Goal: Task Accomplishment & Management: Manage account settings

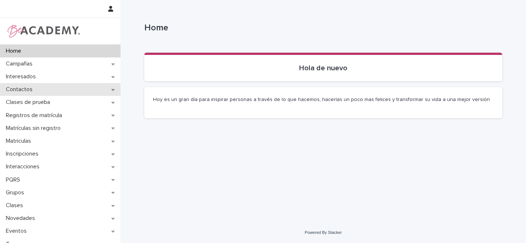
click at [114, 91] on div "Contactos" at bounding box center [60, 89] width 121 height 13
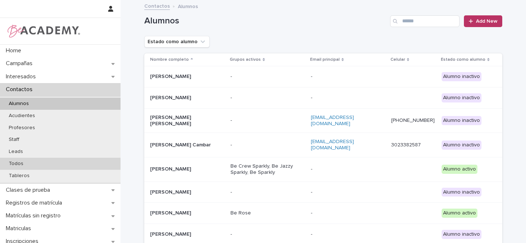
click at [17, 163] on p "Todos" at bounding box center [16, 163] width 26 height 6
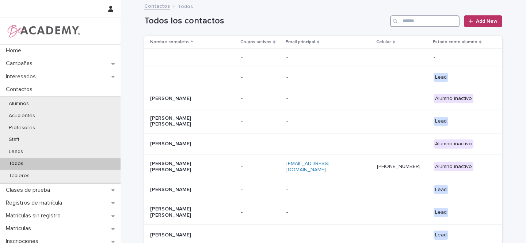
click at [432, 20] on input "Search" at bounding box center [424, 21] width 69 height 12
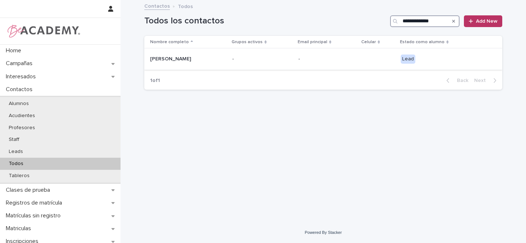
type input "**********"
click at [204, 59] on p "Alicia Salcedo Torres" at bounding box center [186, 59] width 73 height 6
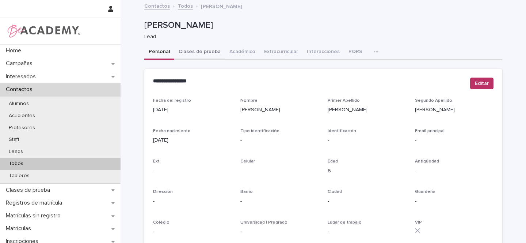
click at [210, 53] on button "Clases de prueba" at bounding box center [199, 52] width 51 height 15
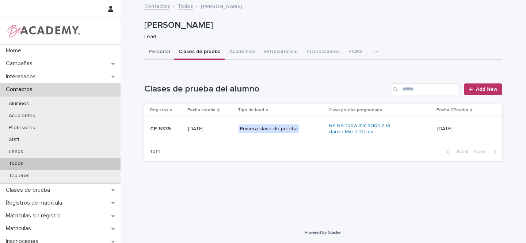
click at [157, 50] on button "Personal" at bounding box center [159, 52] width 30 height 15
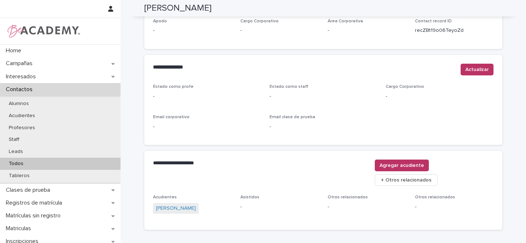
scroll to position [301, 0]
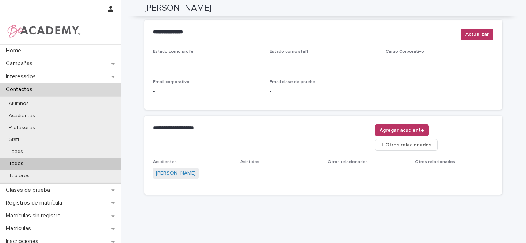
click at [172, 169] on link "Diana Torres Higuita" at bounding box center [176, 173] width 40 height 8
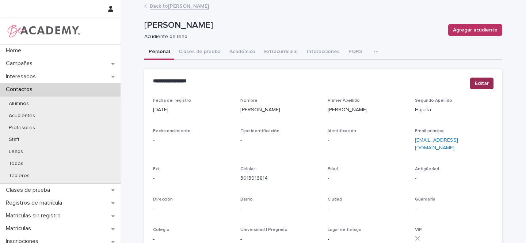
click at [479, 84] on span "Editar" at bounding box center [482, 83] width 14 height 7
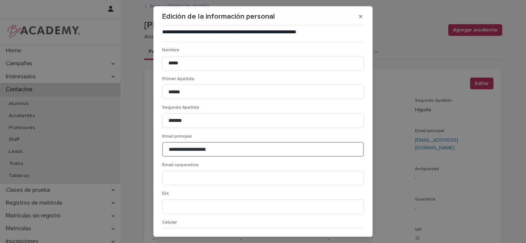
drag, startPoint x: 219, startPoint y: 149, endPoint x: 149, endPoint y: 146, distance: 70.6
click at [149, 146] on div "**********" at bounding box center [263, 121] width 526 height 243
paste input "**********"
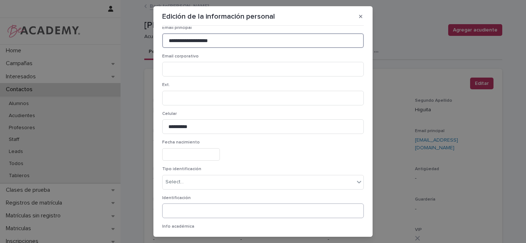
scroll to position [173, 0]
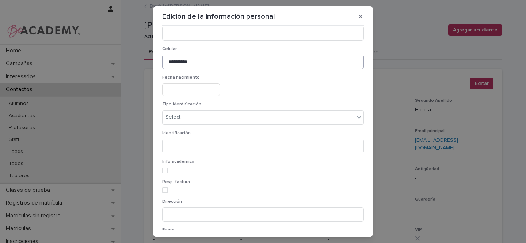
type input "**********"
drag, startPoint x: 204, startPoint y: 61, endPoint x: 145, endPoint y: 56, distance: 58.7
click at [144, 58] on div "**********" at bounding box center [263, 121] width 526 height 243
paste input "**********"
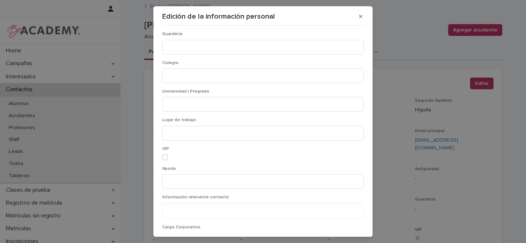
scroll to position [530, 0]
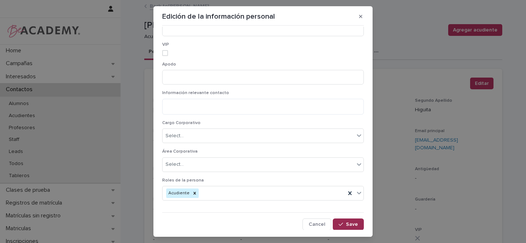
type input "**********"
click at [348, 223] on span "Save" at bounding box center [352, 223] width 12 height 5
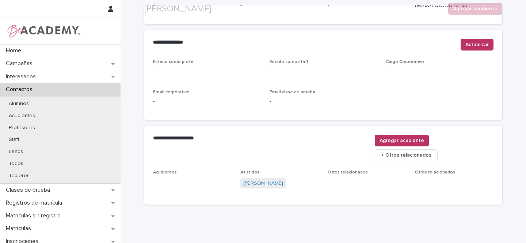
scroll to position [301, 0]
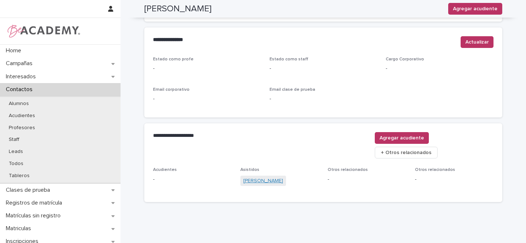
click at [265, 177] on link "[PERSON_NAME]" at bounding box center [263, 181] width 40 height 8
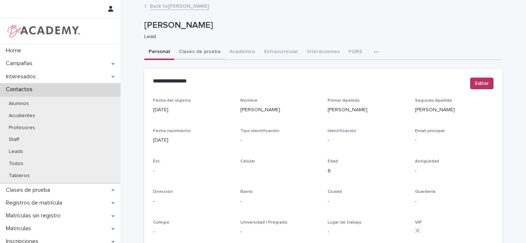
click at [197, 52] on button "Clases de prueba" at bounding box center [199, 52] width 51 height 15
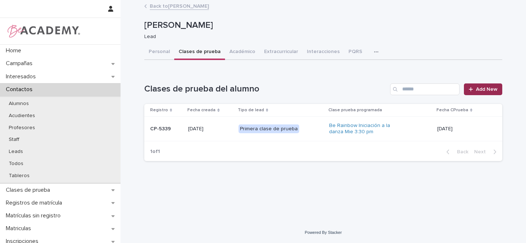
click at [488, 92] on link "Add New" at bounding box center [483, 89] width 38 height 12
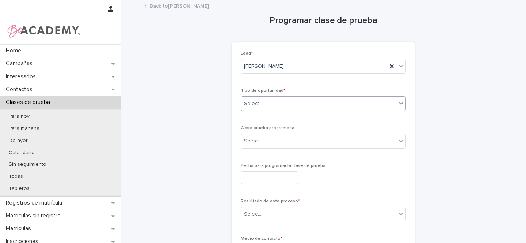
click at [270, 104] on div "Select..." at bounding box center [318, 104] width 155 height 12
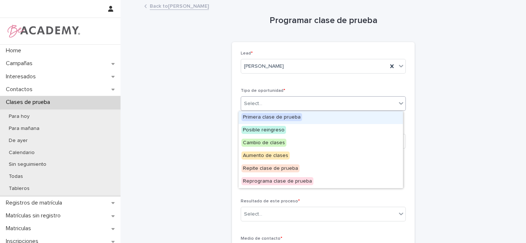
click at [263, 117] on span "Primera clase de prueba" at bounding box center [272, 117] width 61 height 8
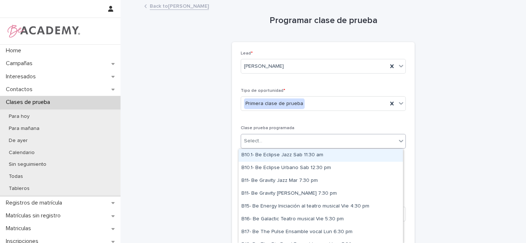
click at [253, 140] on div "Select..." at bounding box center [253, 141] width 18 height 8
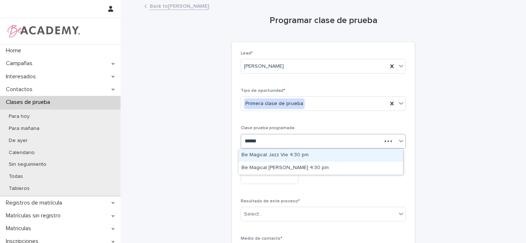
type input "*******"
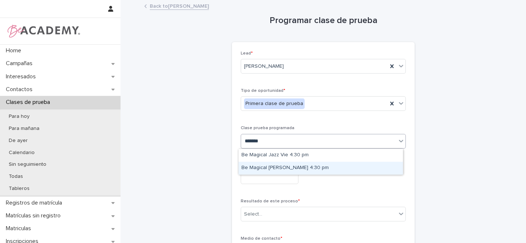
click at [282, 169] on div "Be Magical [PERSON_NAME] 4:30 pm" at bounding box center [321, 167] width 164 height 13
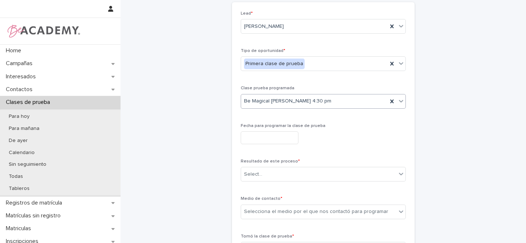
scroll to position [43, 0]
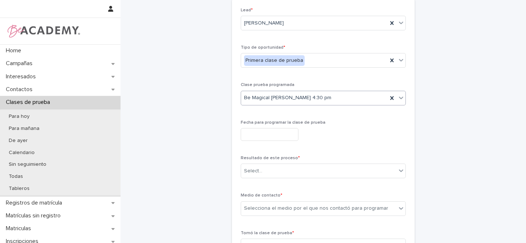
click at [254, 136] on input "text" at bounding box center [270, 134] width 58 height 13
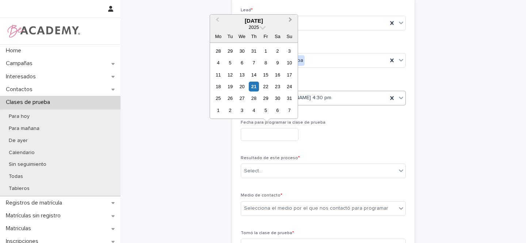
click at [292, 19] on button "Next Month" at bounding box center [291, 21] width 12 height 12
click at [240, 51] on div "3" at bounding box center [242, 51] width 10 height 10
type input "**********"
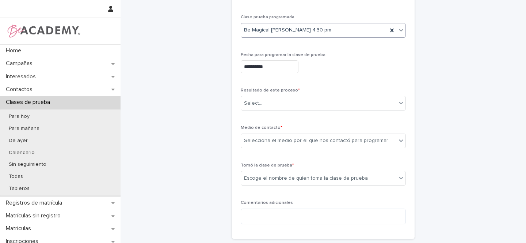
scroll to position [125, 0]
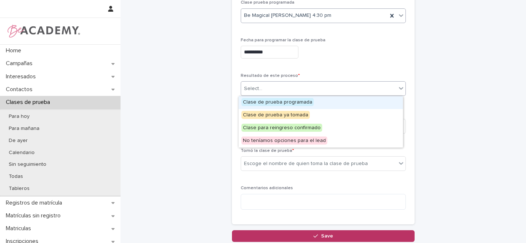
click at [284, 88] on div "Select..." at bounding box center [318, 89] width 155 height 12
click at [282, 100] on span "Clase de prueba programada" at bounding box center [278, 102] width 72 height 8
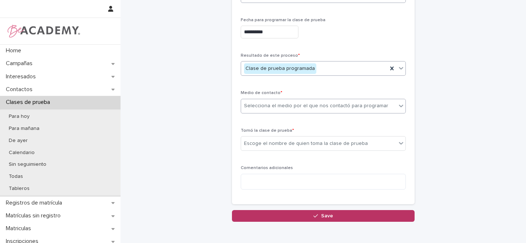
scroll to position [151, 0]
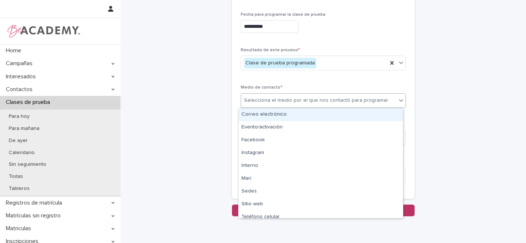
click at [276, 100] on div "Selecciona el medio por el que nos contactó para programar" at bounding box center [316, 100] width 144 height 8
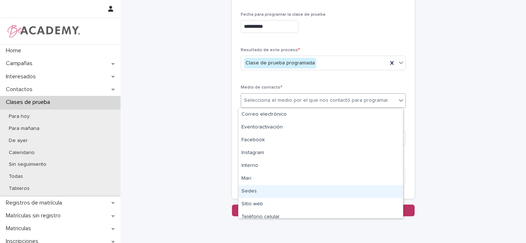
scroll to position [31, 0]
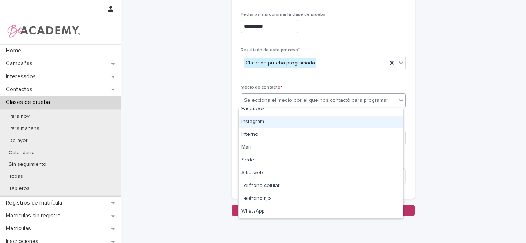
click at [266, 121] on div "Instagram" at bounding box center [321, 121] width 164 height 13
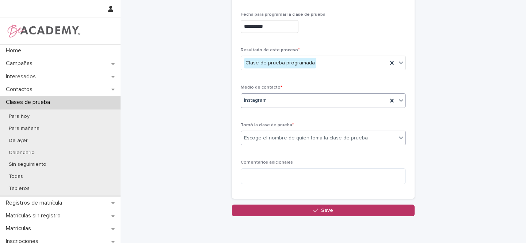
click at [263, 142] on div "Escoge el nombre de quien toma la clase de prueba" at bounding box center [318, 138] width 155 height 12
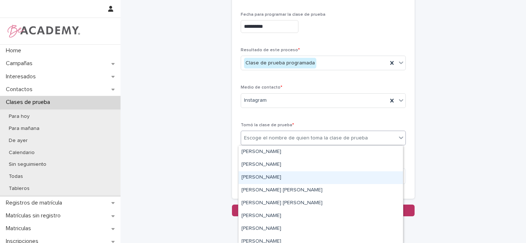
click at [260, 176] on div "Gina Orjuela Cortes" at bounding box center [321, 177] width 164 height 13
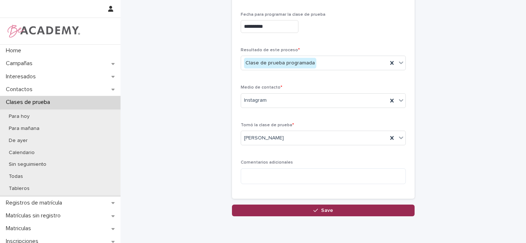
click at [328, 209] on span "Save" at bounding box center [327, 210] width 12 height 5
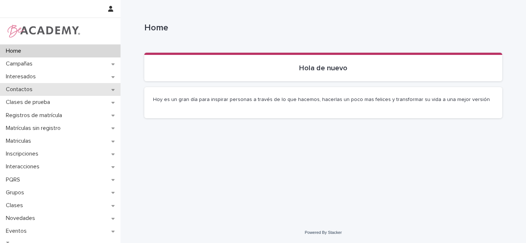
click at [111, 91] on icon at bounding box center [112, 89] width 3 height 5
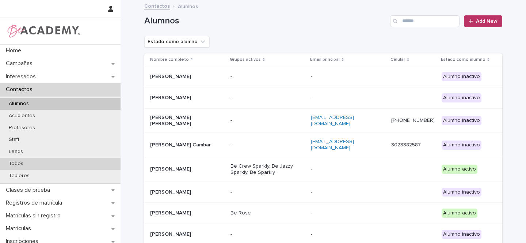
click at [19, 162] on p "Todos" at bounding box center [16, 163] width 26 height 6
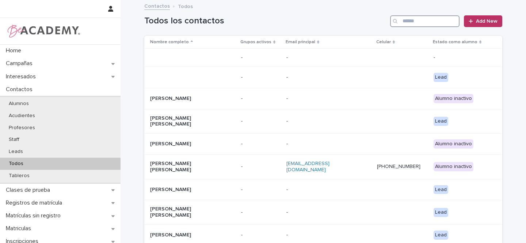
click at [427, 21] on input "Search" at bounding box center [424, 21] width 69 height 12
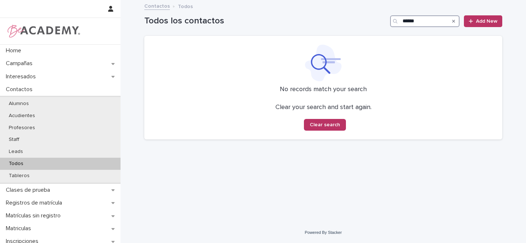
click at [409, 22] on input "******" at bounding box center [424, 21] width 69 height 12
click at [411, 20] on input "******" at bounding box center [424, 21] width 69 height 12
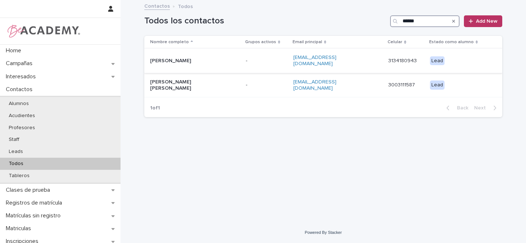
type input "******"
click at [221, 60] on p "Cleofe Marin Solanilla" at bounding box center [186, 61] width 73 height 6
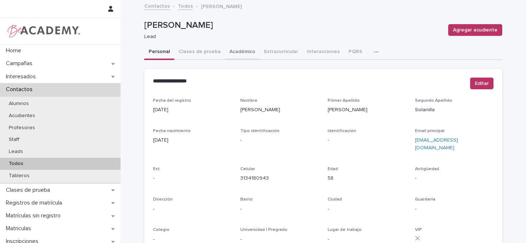
click at [234, 52] on button "Académico" at bounding box center [242, 52] width 35 height 15
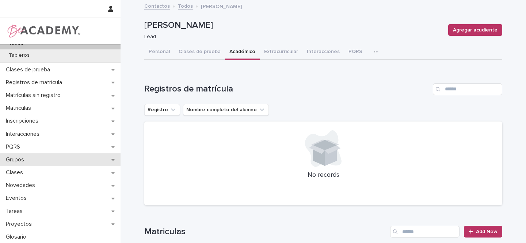
scroll to position [121, 0]
click at [113, 160] on div "Grupos" at bounding box center [60, 159] width 121 height 13
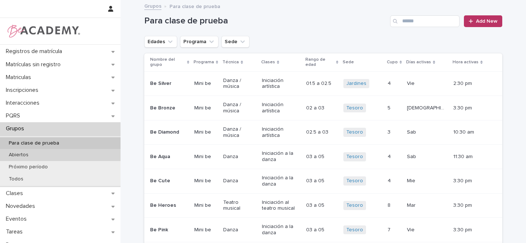
scroll to position [66, 0]
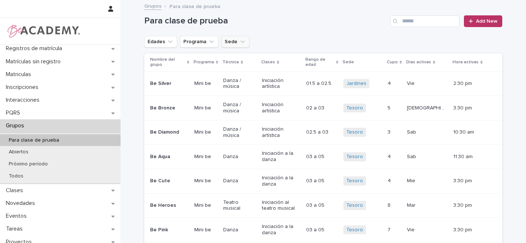
click at [239, 43] on icon "Sede" at bounding box center [242, 41] width 7 height 7
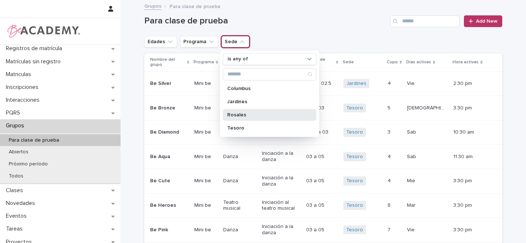
drag, startPoint x: 229, startPoint y: 117, endPoint x: 173, endPoint y: 57, distance: 82.4
click at [229, 116] on p "Rosales" at bounding box center [265, 114] width 77 height 5
click at [168, 42] on icon "Edades" at bounding box center [170, 41] width 4 height 3
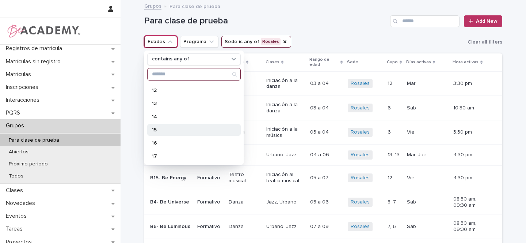
scroll to position [183, 0]
click at [181, 134] on div "16" at bounding box center [194, 129] width 94 height 12
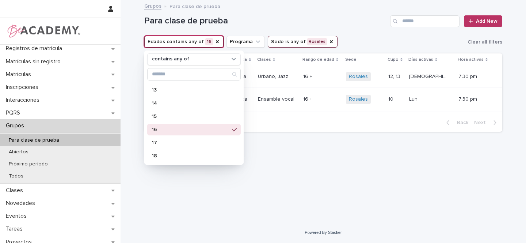
click at [368, 35] on div "Para clase de prueba Add New" at bounding box center [323, 18] width 358 height 35
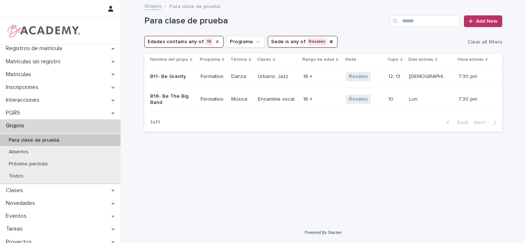
click at [214, 40] on icon "Edades" at bounding box center [217, 42] width 6 height 6
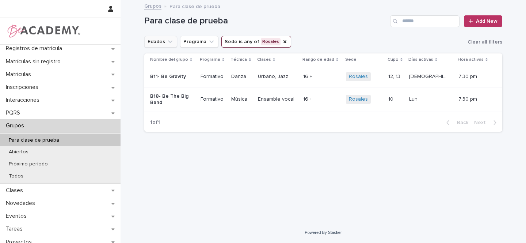
click at [168, 39] on icon "Edades" at bounding box center [170, 41] width 7 height 7
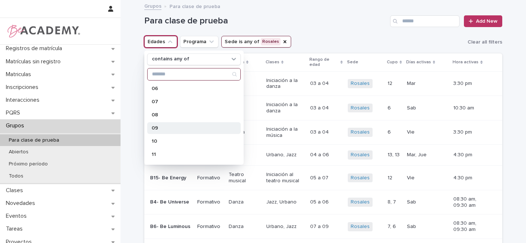
scroll to position [92, 0]
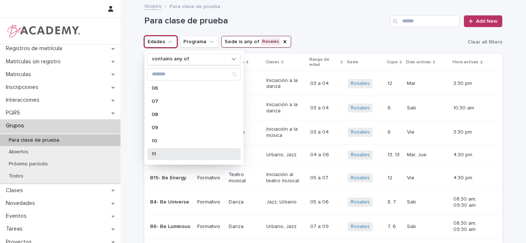
click at [157, 152] on p "11" at bounding box center [190, 153] width 77 height 5
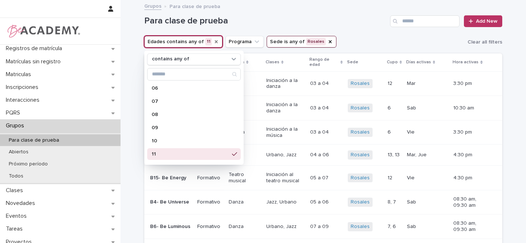
click at [351, 31] on div "Para clase de prueba Add New" at bounding box center [323, 18] width 358 height 35
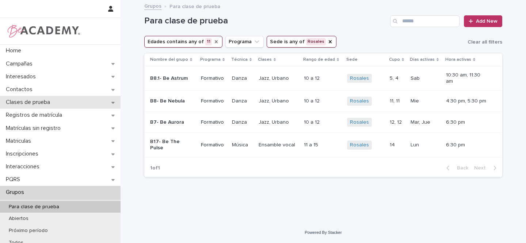
click at [112, 103] on icon at bounding box center [112, 102] width 3 height 5
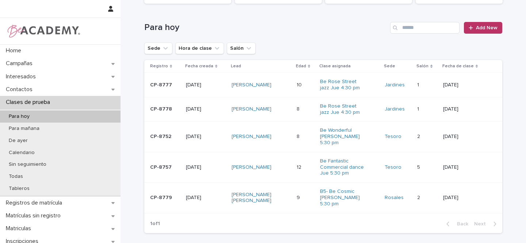
scroll to position [109, 0]
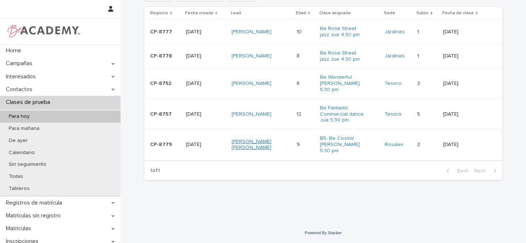
click at [243, 141] on link "Olivia Mendoza Tanury" at bounding box center [255, 144] width 46 height 12
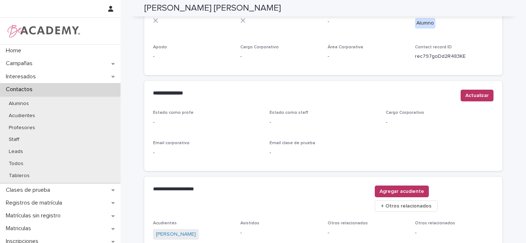
scroll to position [301, 0]
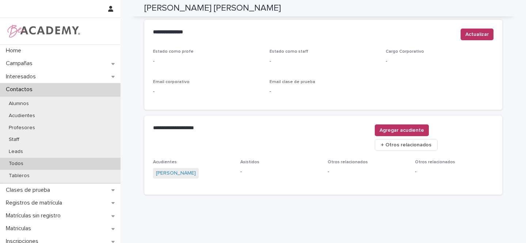
click at [20, 165] on p "Todos" at bounding box center [16, 163] width 26 height 6
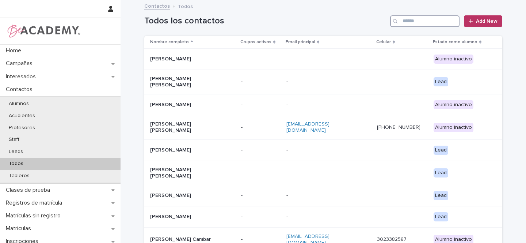
click at [413, 18] on input "Search" at bounding box center [424, 21] width 69 height 12
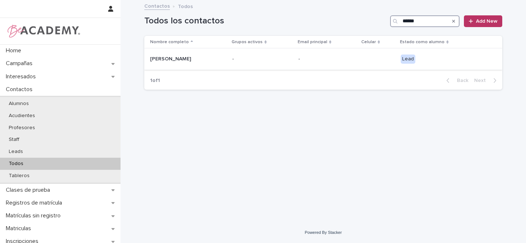
type input "******"
click at [214, 59] on p "Mia Hadad Canizales" at bounding box center [186, 59] width 73 height 6
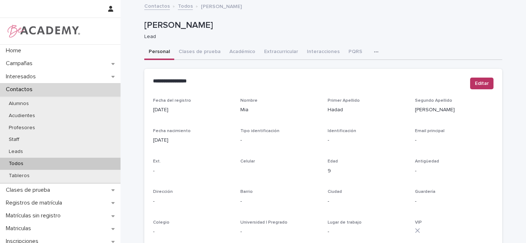
scroll to position [1, 0]
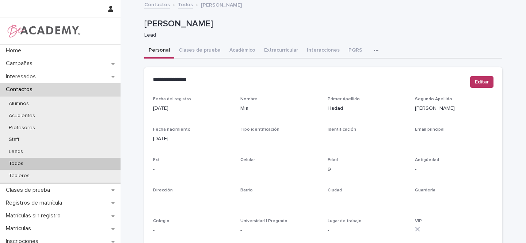
click at [189, 49] on button "Clases de prueba" at bounding box center [199, 50] width 51 height 15
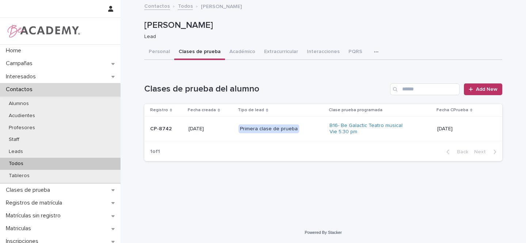
click at [226, 128] on p "13/08/2025" at bounding box center [211, 129] width 44 height 6
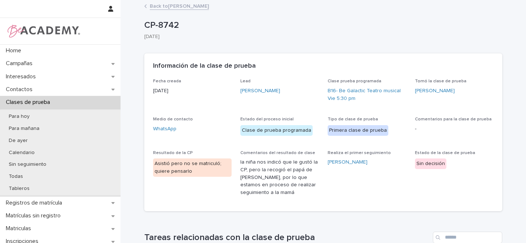
scroll to position [223, 0]
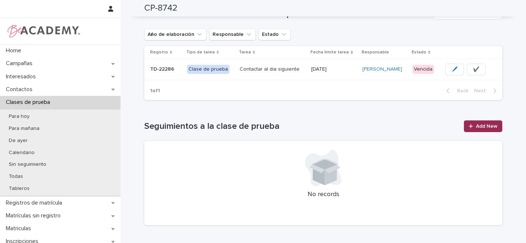
click at [480, 127] on span "Add New" at bounding box center [487, 125] width 22 height 5
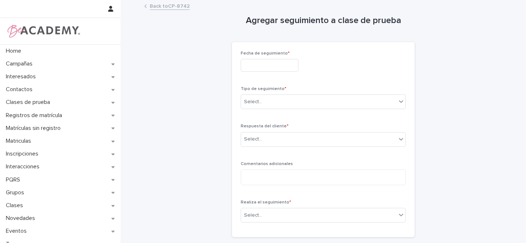
click at [249, 67] on input "text" at bounding box center [270, 65] width 58 height 13
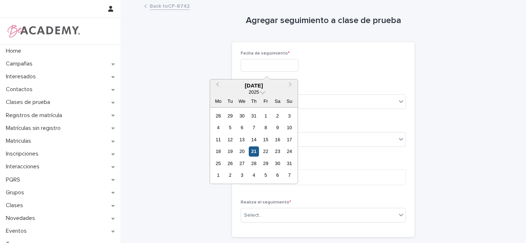
click at [254, 153] on div "21" at bounding box center [254, 151] width 10 height 10
type input "**********"
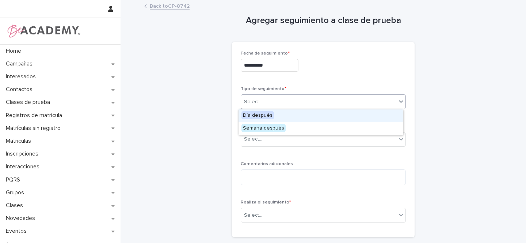
click at [263, 106] on div at bounding box center [263, 101] width 1 height 9
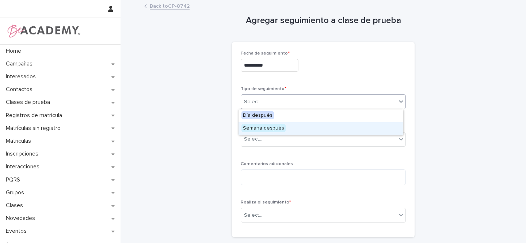
click at [260, 129] on span "Semana después" at bounding box center [264, 128] width 44 height 8
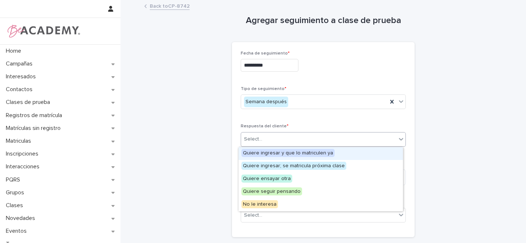
click at [259, 139] on div "Select..." at bounding box center [253, 139] width 18 height 8
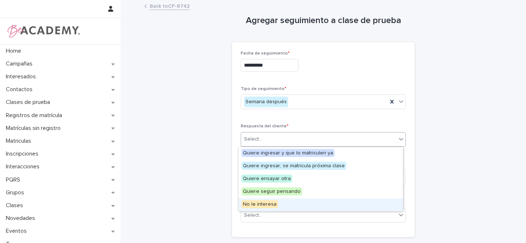
click at [259, 206] on span "No le interesa" at bounding box center [260, 204] width 37 height 8
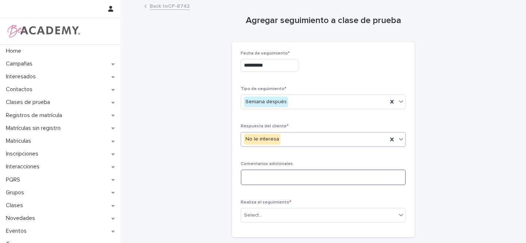
click at [269, 175] on textarea at bounding box center [323, 177] width 165 height 16
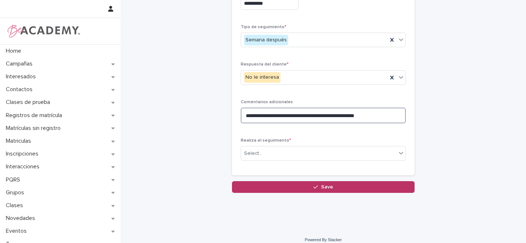
scroll to position [69, 0]
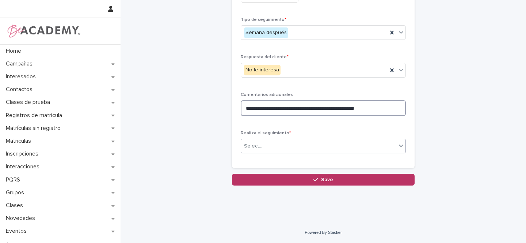
type textarea "**********"
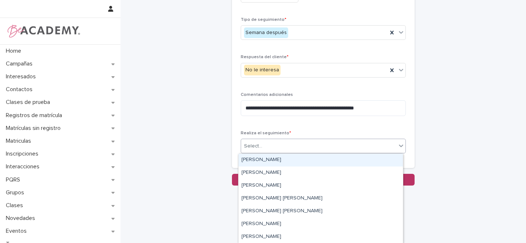
click at [279, 149] on div "Select..." at bounding box center [318, 146] width 155 height 12
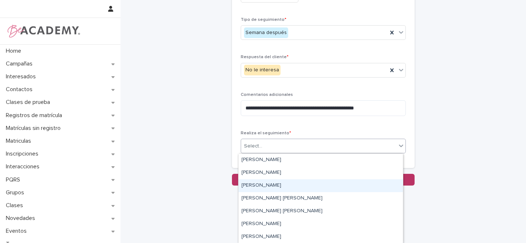
click at [260, 184] on div "Gina Orjuela Cortes" at bounding box center [321, 185] width 164 height 13
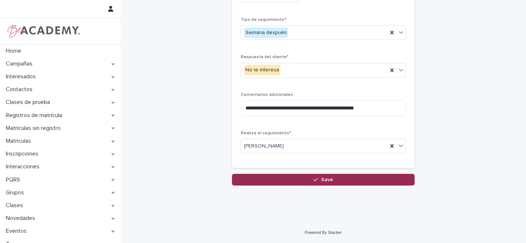
click at [301, 179] on button "Save" at bounding box center [323, 180] width 183 height 12
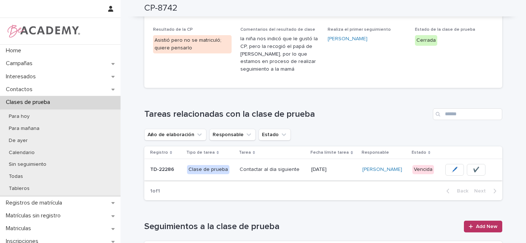
scroll to position [123, 0]
click at [473, 168] on span "✔️" at bounding box center [476, 169] width 6 height 7
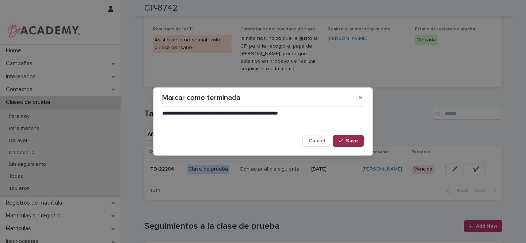
click at [349, 140] on span "Save" at bounding box center [352, 140] width 12 height 5
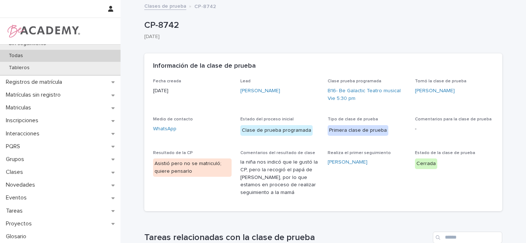
scroll to position [0, 0]
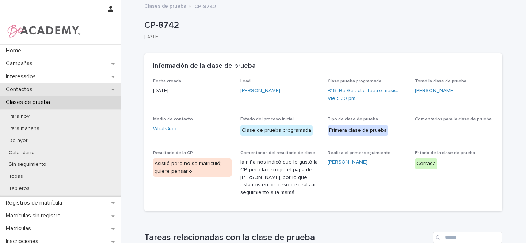
click at [108, 90] on div "Contactos" at bounding box center [60, 89] width 121 height 13
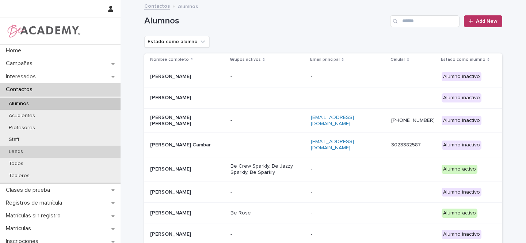
scroll to position [1, 0]
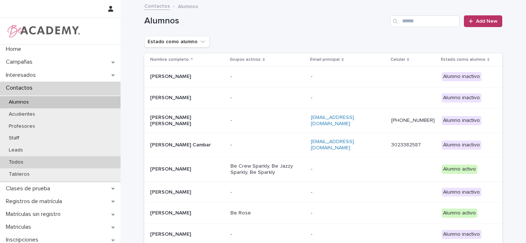
click at [24, 163] on p "Todos" at bounding box center [16, 162] width 26 height 6
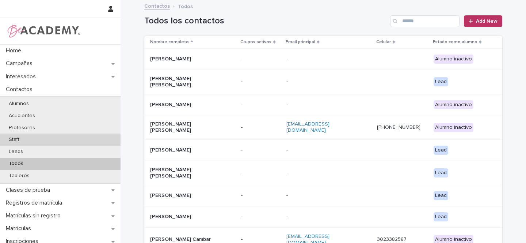
click at [18, 138] on p "Staff" at bounding box center [14, 139] width 22 height 6
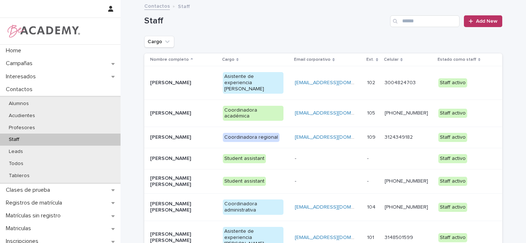
click at [206, 134] on p "Gina Orjuela Cortes" at bounding box center [180, 137] width 61 height 6
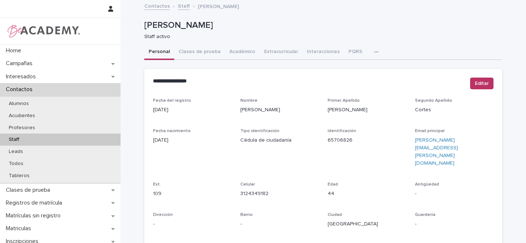
scroll to position [1, 0]
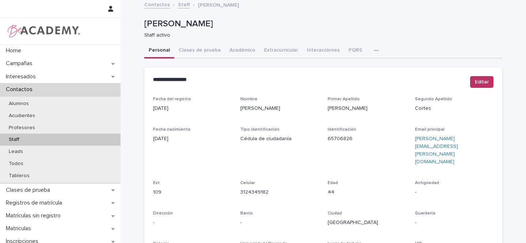
click at [374, 50] on icon "button" at bounding box center [376, 50] width 4 height 5
click at [349, 69] on button "Tareas" at bounding box center [351, 69] width 48 height 11
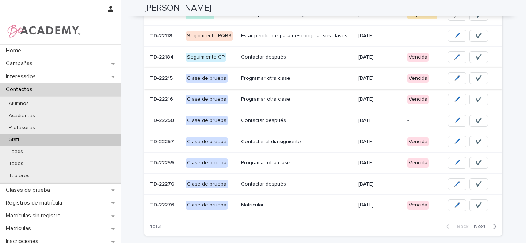
scroll to position [128, 0]
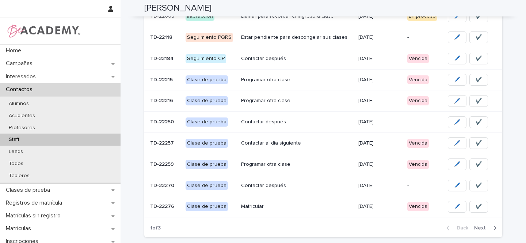
click at [311, 81] on p "Programar otra clase" at bounding box center [296, 80] width 111 height 6
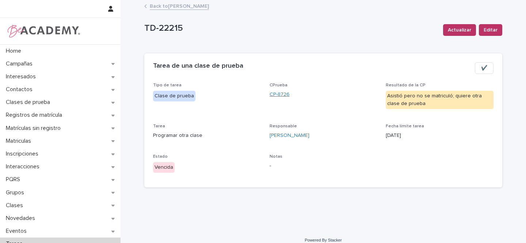
click at [284, 92] on link "CP-8726" at bounding box center [280, 95] width 20 height 8
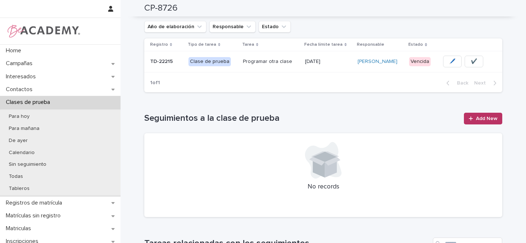
scroll to position [209, 0]
click at [450, 61] on span "🖊️" at bounding box center [452, 60] width 6 height 7
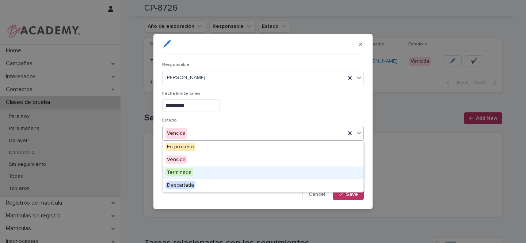
click at [178, 172] on span "Terminada" at bounding box center [179, 172] width 27 height 8
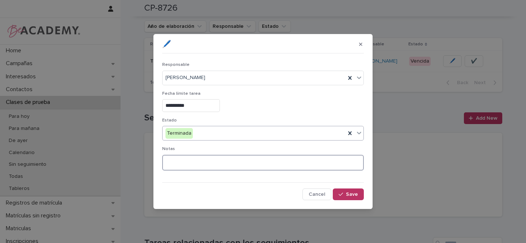
click at [178, 157] on textarea at bounding box center [263, 163] width 202 height 16
type textarea "**********"
click at [354, 194] on span "Save" at bounding box center [352, 193] width 12 height 5
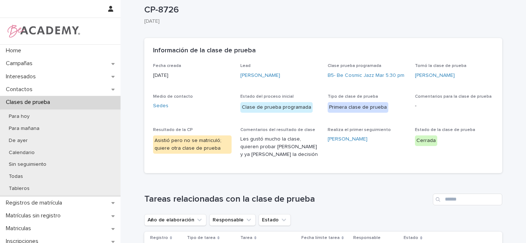
scroll to position [0, 0]
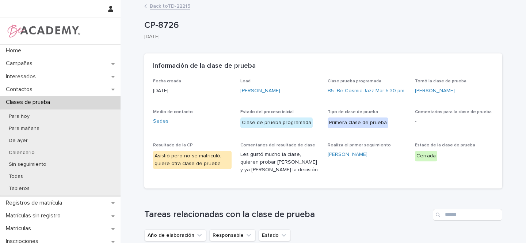
click at [175, 8] on link "Back to TD-22215" at bounding box center [170, 5] width 41 height 8
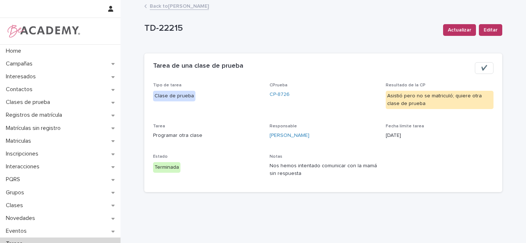
click at [180, 7] on link "Back to Gina Orjuela Cortes" at bounding box center [179, 5] width 59 height 8
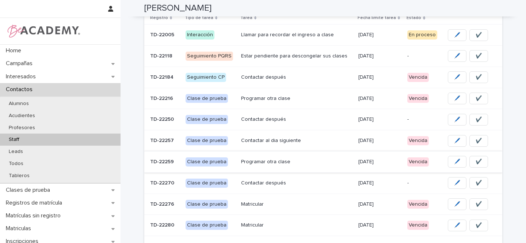
scroll to position [116, 0]
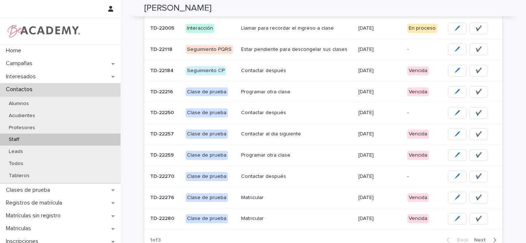
click at [304, 96] on div "Programar otra clase" at bounding box center [296, 92] width 111 height 12
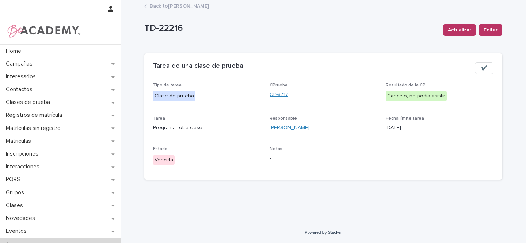
click at [283, 94] on link "CP-8717" at bounding box center [279, 95] width 19 height 8
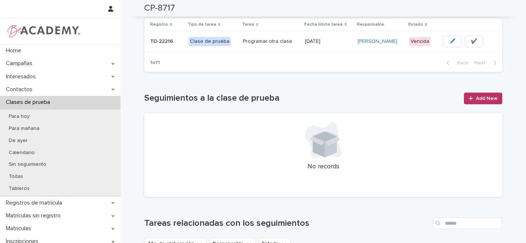
scroll to position [12, 0]
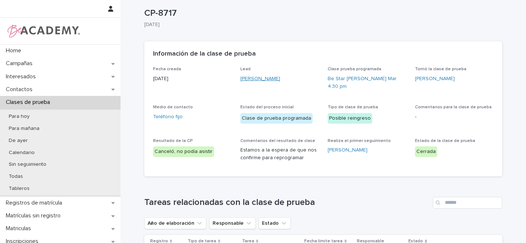
click at [280, 79] on link "Annika Stahl Villamizar" at bounding box center [260, 79] width 40 height 8
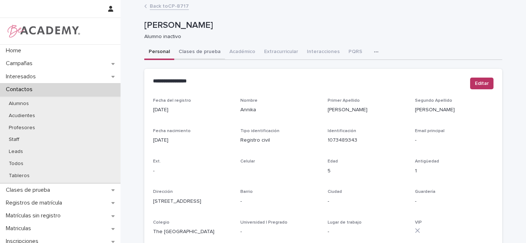
click at [203, 50] on button "Clases de prueba" at bounding box center [199, 52] width 51 height 15
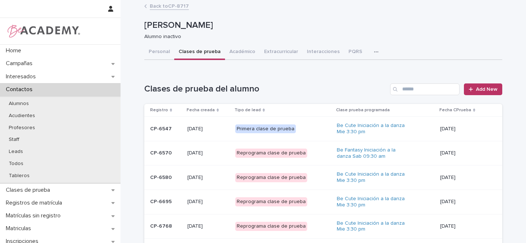
click at [170, 7] on link "Back to CP-8717" at bounding box center [169, 5] width 39 height 8
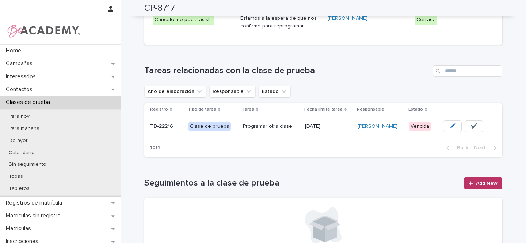
scroll to position [172, 0]
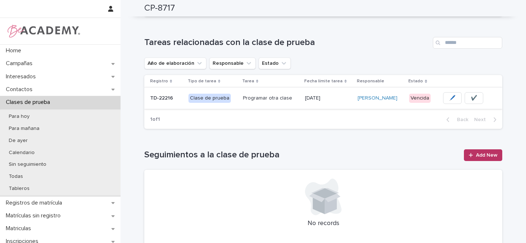
click at [471, 94] on span "✔️" at bounding box center [474, 97] width 6 height 7
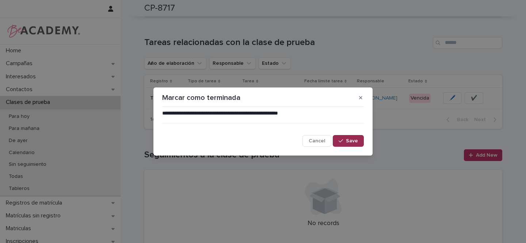
click at [359, 135] on button "Save" at bounding box center [348, 141] width 31 height 12
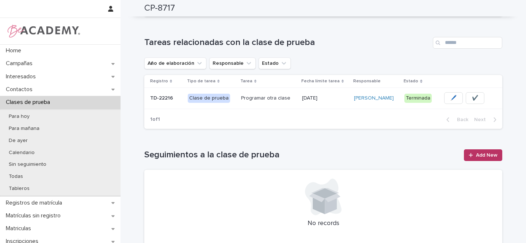
scroll to position [0, 0]
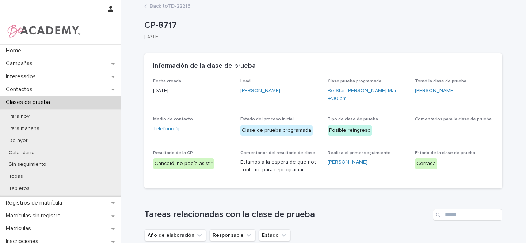
click at [160, 5] on link "Back to TD-22216" at bounding box center [170, 5] width 41 height 8
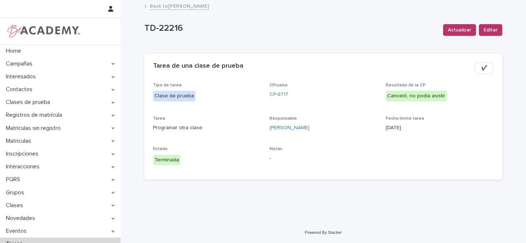
click at [182, 5] on link "Back to Gina Orjuela Cortes" at bounding box center [179, 5] width 59 height 8
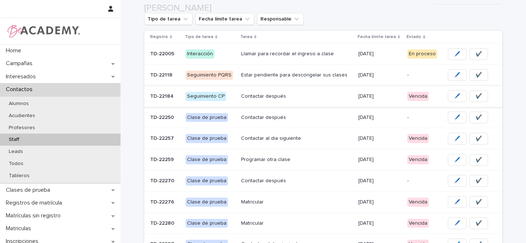
scroll to position [111, 0]
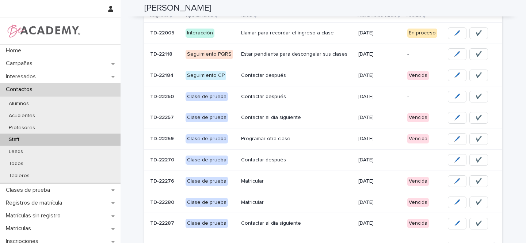
click at [317, 97] on p "Contactar después" at bounding box center [296, 97] width 111 height 6
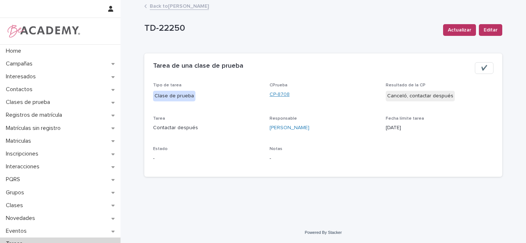
click at [283, 94] on link "CP-8708" at bounding box center [280, 95] width 20 height 8
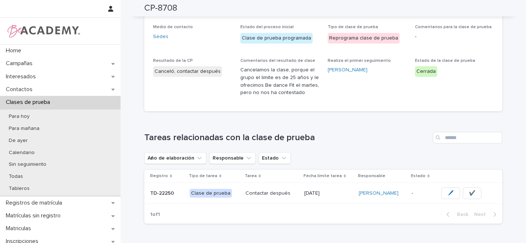
scroll to position [128, 0]
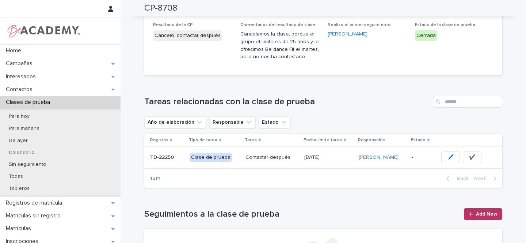
click at [469, 155] on span "✔️" at bounding box center [472, 156] width 6 height 7
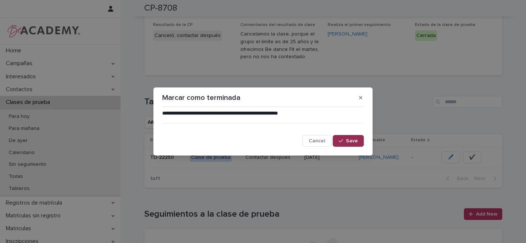
click at [350, 142] on span "Save" at bounding box center [352, 140] width 12 height 5
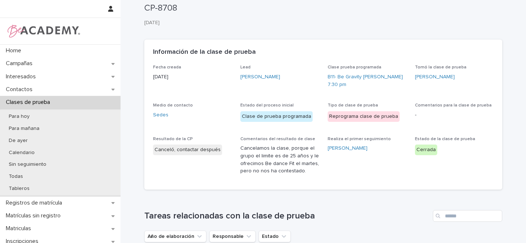
scroll to position [0, 0]
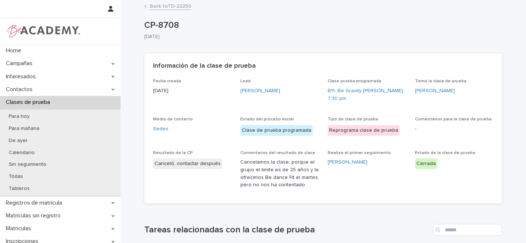
click at [171, 9] on link "Back to TD-22250" at bounding box center [171, 5] width 42 height 8
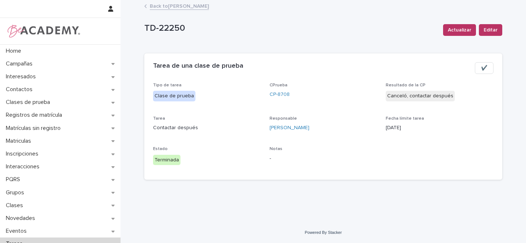
click at [172, 8] on link "Back to Gina Orjuela Cortes" at bounding box center [179, 5] width 59 height 8
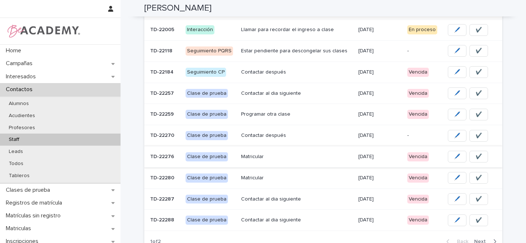
scroll to position [115, 0]
click at [311, 92] on p "Contactar al dia siguiente" at bounding box center [296, 93] width 111 height 6
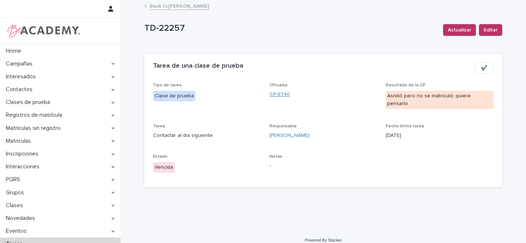
click at [277, 94] on link "CP-8740" at bounding box center [280, 95] width 20 height 8
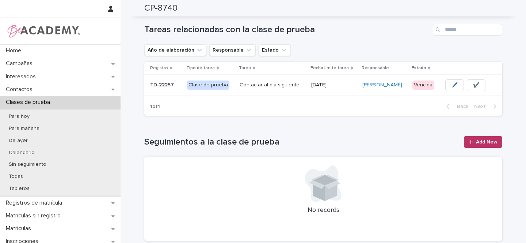
scroll to position [237, 0]
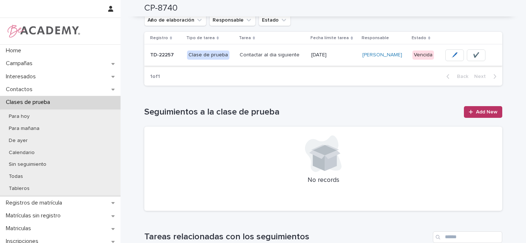
click at [474, 57] on span "✔️" at bounding box center [476, 55] width 6 height 7
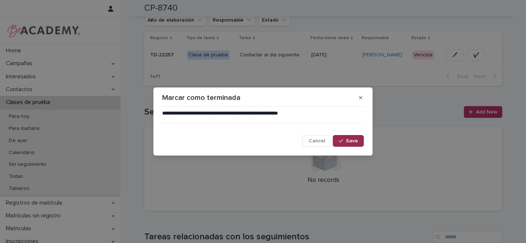
click at [356, 139] on span "Save" at bounding box center [352, 140] width 12 height 5
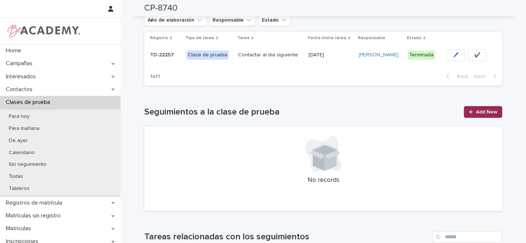
click at [485, 111] on span "Add New" at bounding box center [487, 111] width 22 height 5
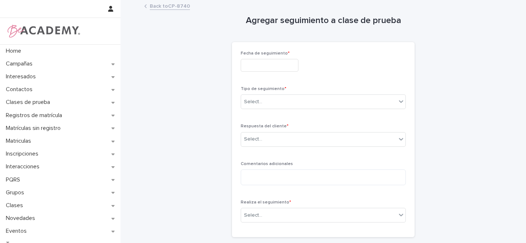
click at [258, 64] on input "text" at bounding box center [270, 65] width 58 height 13
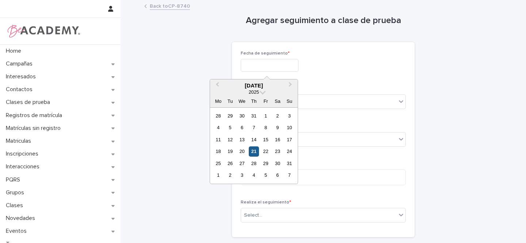
click at [255, 150] on div "21" at bounding box center [254, 151] width 10 height 10
type input "**********"
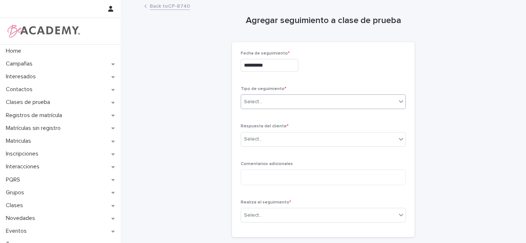
click at [266, 102] on div "Select..." at bounding box center [318, 102] width 155 height 12
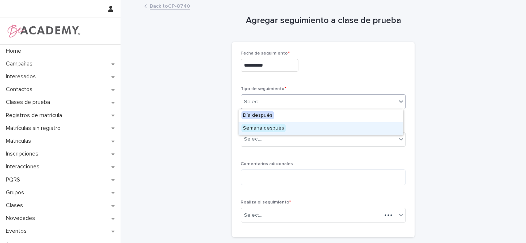
click at [258, 129] on span "Semana después" at bounding box center [264, 128] width 44 height 8
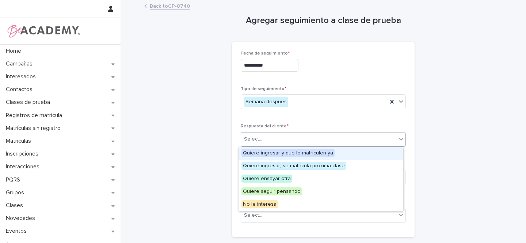
click at [253, 143] on div "Select..." at bounding box center [318, 139] width 155 height 12
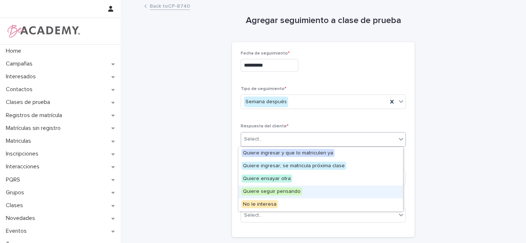
click at [276, 192] on span "Quiere seguir pensando" at bounding box center [272, 191] width 61 height 8
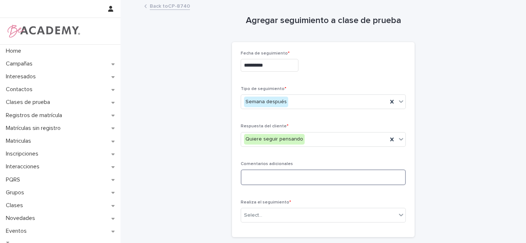
click at [266, 176] on textarea at bounding box center [323, 177] width 165 height 16
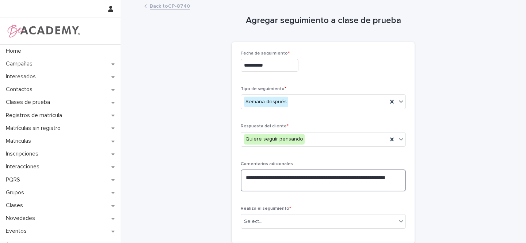
type textarea "**********"
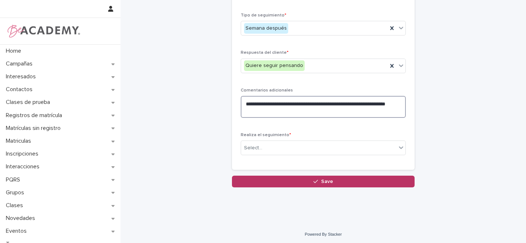
scroll to position [75, 0]
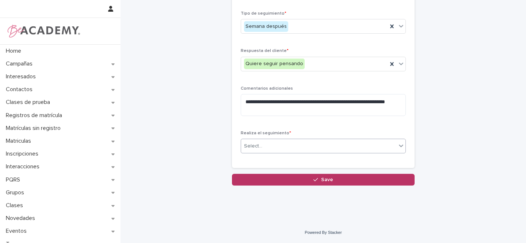
click at [262, 145] on div "Select..." at bounding box center [318, 146] width 155 height 12
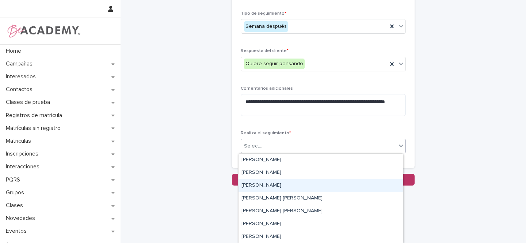
click at [254, 182] on div "Gina Orjuela Cortes" at bounding box center [321, 185] width 164 height 13
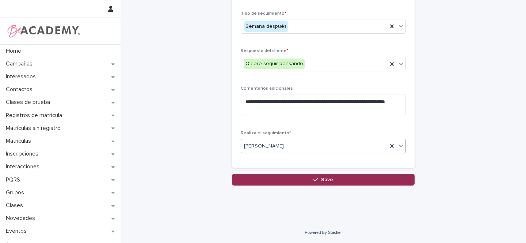
click at [334, 180] on button "Save" at bounding box center [323, 180] width 183 height 12
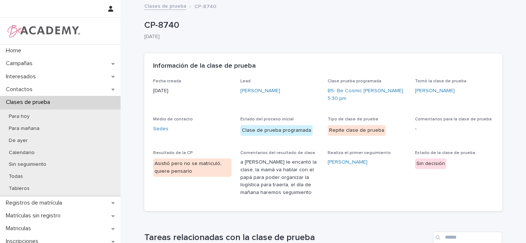
click at [165, 7] on link "Clases de prueba" at bounding box center [165, 5] width 42 height 8
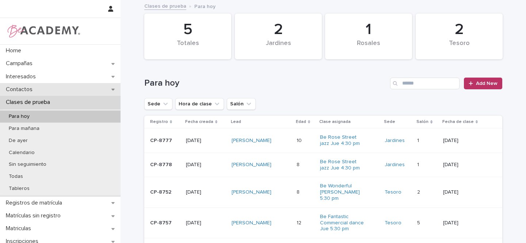
click at [111, 91] on icon at bounding box center [112, 89] width 3 height 5
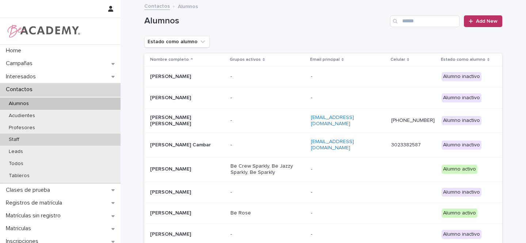
click at [13, 137] on p "Staff" at bounding box center [14, 139] width 22 height 6
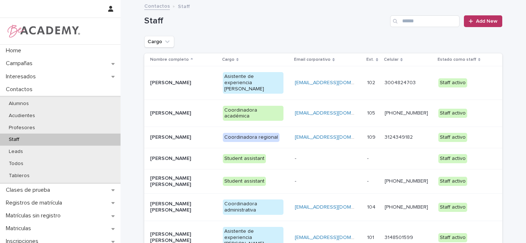
click at [203, 134] on p "Gina Orjuela Cortes" at bounding box center [180, 137] width 61 height 6
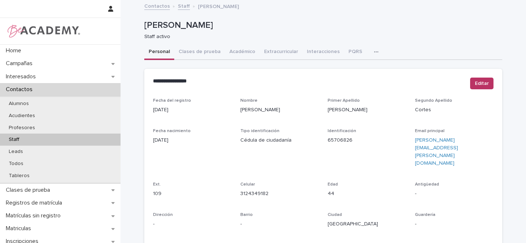
click at [374, 52] on div "button" at bounding box center [377, 51] width 7 height 5
click at [347, 69] on button "Tareas" at bounding box center [351, 70] width 48 height 11
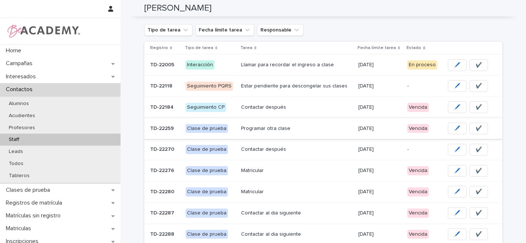
scroll to position [58, 0]
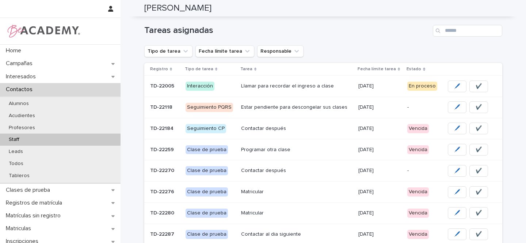
click at [315, 149] on p "Programar otra clase" at bounding box center [296, 150] width 111 height 6
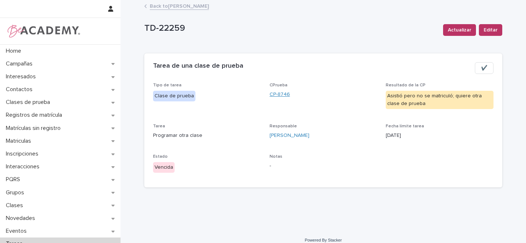
click at [279, 94] on link "CP-8746" at bounding box center [280, 95] width 20 height 8
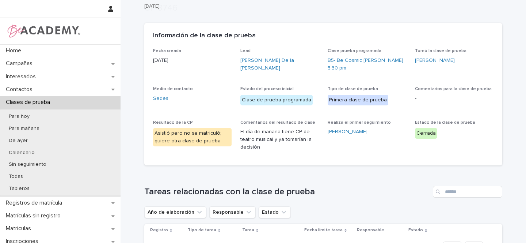
scroll to position [158, 0]
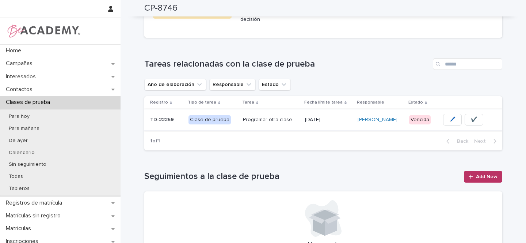
click at [449, 120] on span "🖊️" at bounding box center [452, 119] width 6 height 7
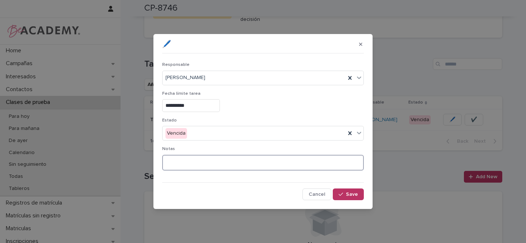
click at [182, 159] on textarea at bounding box center [263, 163] width 202 height 16
type textarea "**********"
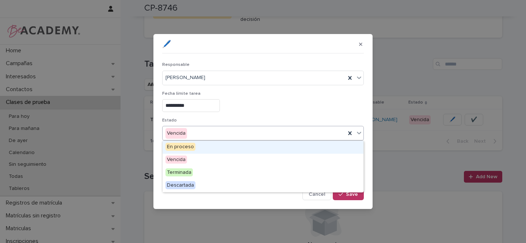
click at [216, 136] on div "Vencida" at bounding box center [254, 133] width 183 height 12
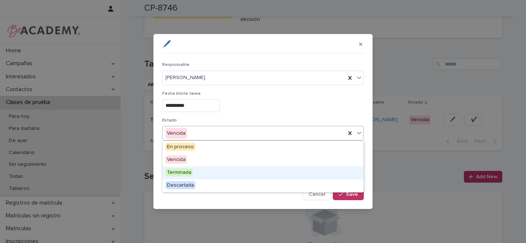
click at [174, 170] on span "Terminada" at bounding box center [179, 172] width 27 height 8
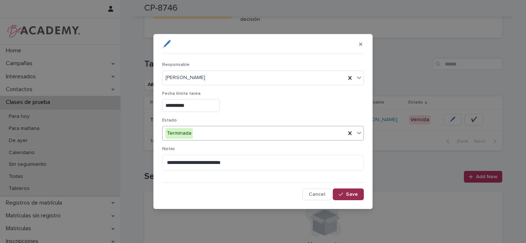
click at [347, 192] on span "Save" at bounding box center [352, 193] width 12 height 5
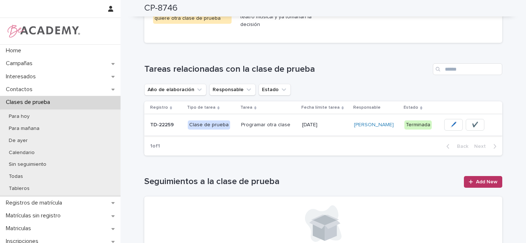
scroll to position [152, 0]
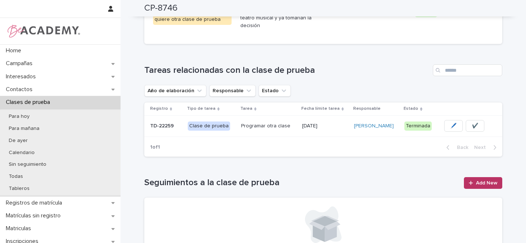
click at [238, 125] on td "Programar otra clase Programar otra clase" at bounding box center [268, 125] width 61 height 21
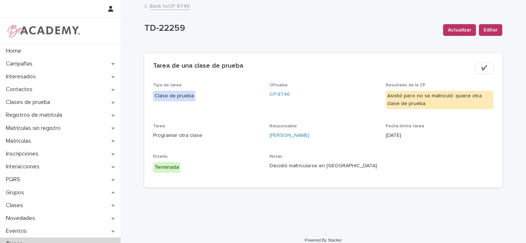
click at [175, 5] on link "Back to CP-8746" at bounding box center [170, 5] width 40 height 8
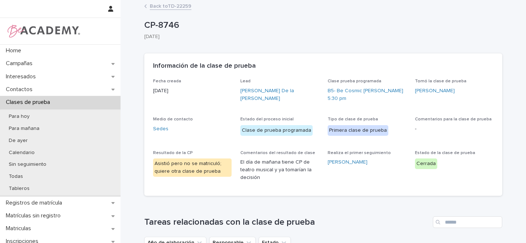
click at [170, 6] on link "Back to TD-22259" at bounding box center [171, 5] width 42 height 8
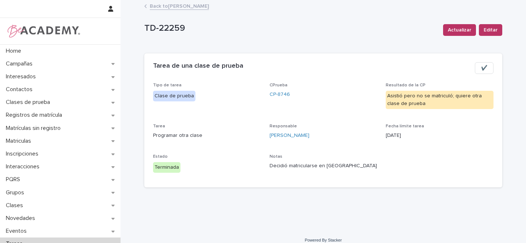
click at [171, 7] on link "Back to Gina Orjuela Cortes" at bounding box center [179, 5] width 59 height 8
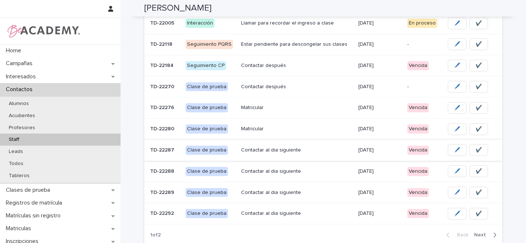
scroll to position [116, 0]
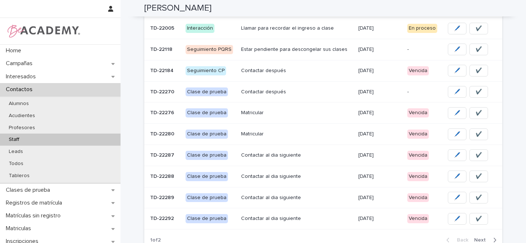
click at [297, 92] on p "Contactar después" at bounding box center [296, 92] width 111 height 6
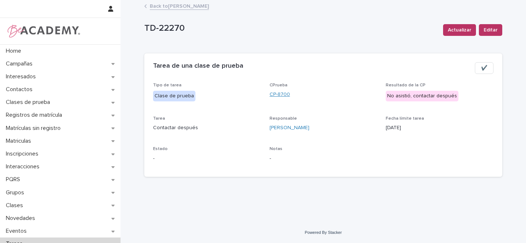
click at [281, 94] on link "CP-8700" at bounding box center [280, 95] width 20 height 8
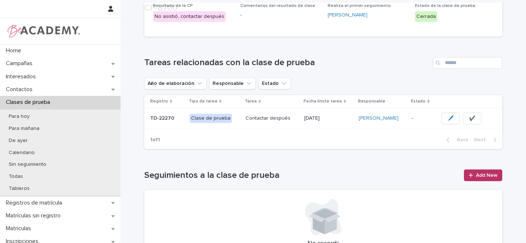
scroll to position [154, 0]
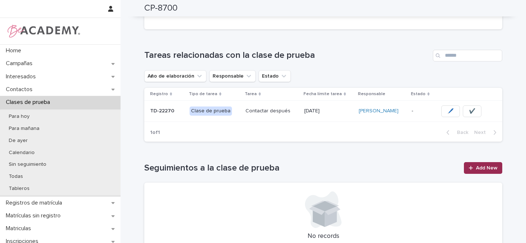
click at [493, 168] on span "Add New" at bounding box center [487, 167] width 22 height 5
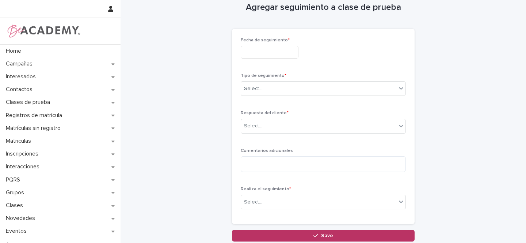
scroll to position [11, 0]
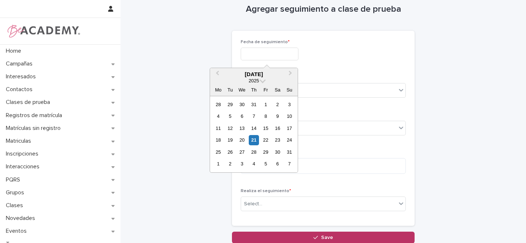
click at [258, 54] on input "text" at bounding box center [270, 53] width 58 height 13
click at [257, 139] on div "21" at bounding box center [254, 140] width 10 height 10
type input "**********"
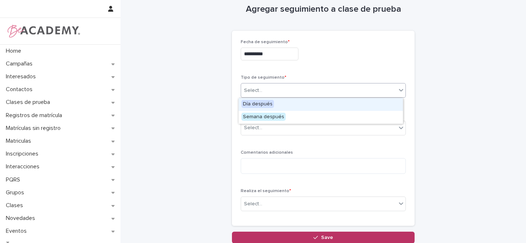
click at [262, 88] on div "Select..." at bounding box center [318, 90] width 155 height 12
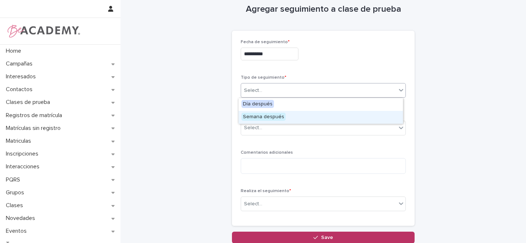
click at [259, 118] on span "Semana después" at bounding box center [264, 117] width 44 height 8
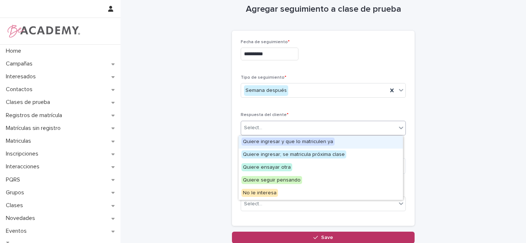
click at [255, 131] on div "Select..." at bounding box center [253, 128] width 18 height 8
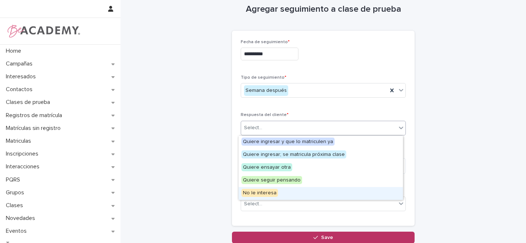
click at [259, 193] on span "No le interesa" at bounding box center [260, 193] width 37 height 8
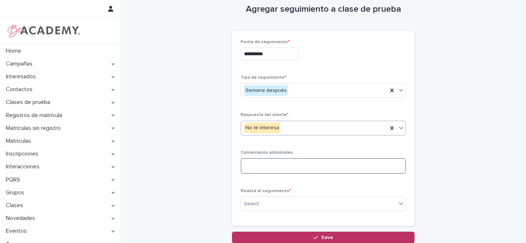
click at [253, 167] on textarea at bounding box center [323, 166] width 165 height 16
type textarea "**********"
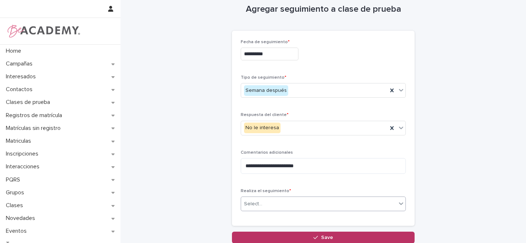
click at [255, 204] on div "Select..." at bounding box center [253, 204] width 18 height 8
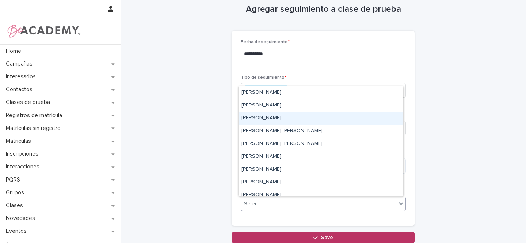
click at [255, 117] on div "Gina Orjuela Cortes" at bounding box center [321, 118] width 164 height 13
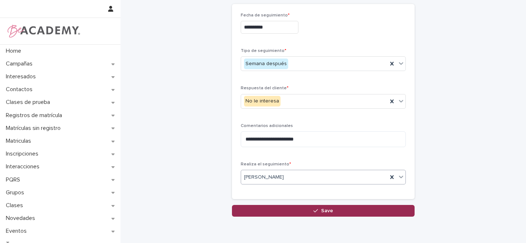
scroll to position [69, 0]
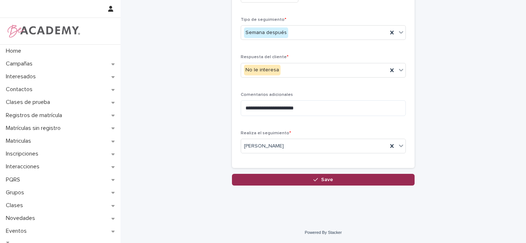
click at [323, 180] on span "Save" at bounding box center [327, 179] width 12 height 5
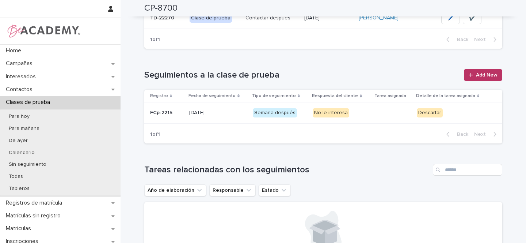
scroll to position [130, 0]
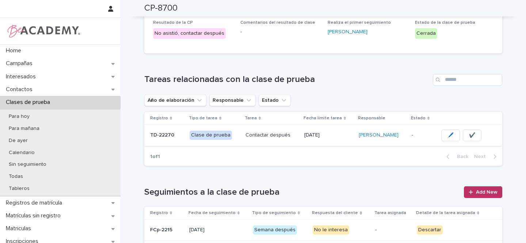
click at [472, 133] on button "✔️" at bounding box center [472, 135] width 19 height 12
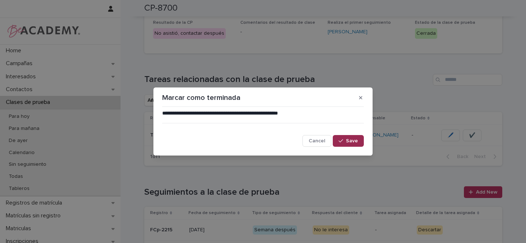
click at [351, 145] on button "Save" at bounding box center [348, 141] width 31 height 12
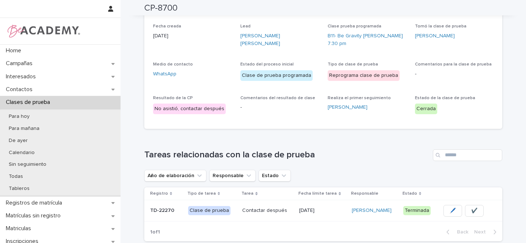
scroll to position [0, 0]
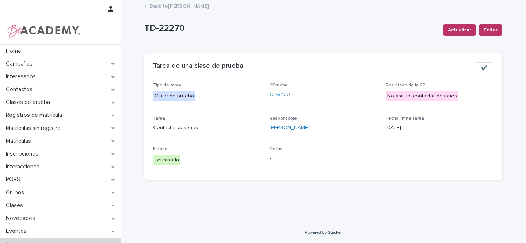
click at [195, 6] on link "Back to Gina Orjuela Cortes" at bounding box center [179, 5] width 59 height 8
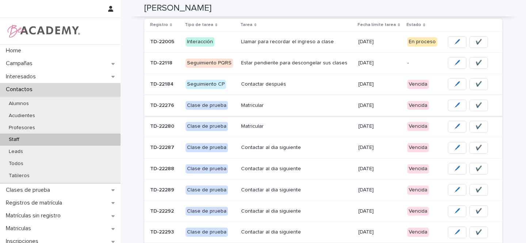
scroll to position [104, 0]
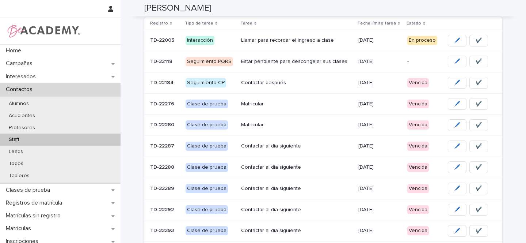
click at [305, 107] on div "Matricular" at bounding box center [296, 104] width 111 height 12
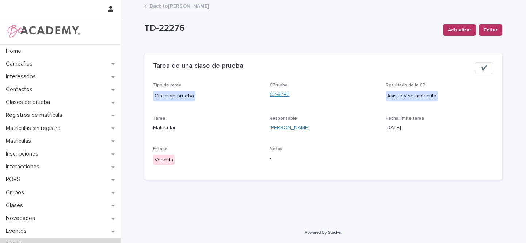
click at [281, 93] on link "CP-8745" at bounding box center [280, 95] width 20 height 8
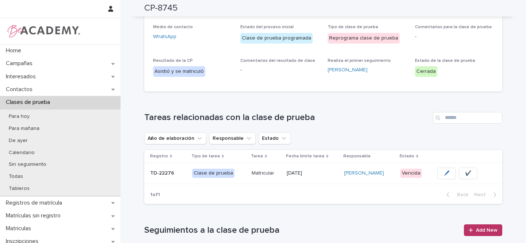
scroll to position [123, 0]
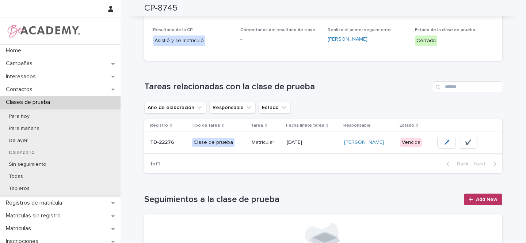
click at [467, 143] on span "✔️" at bounding box center [468, 142] width 6 height 7
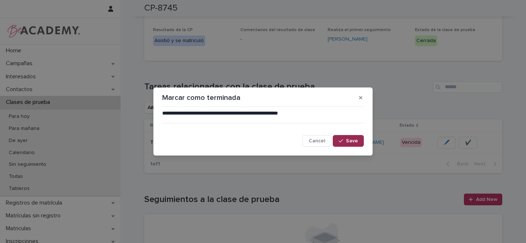
click at [354, 142] on span "Save" at bounding box center [352, 140] width 12 height 5
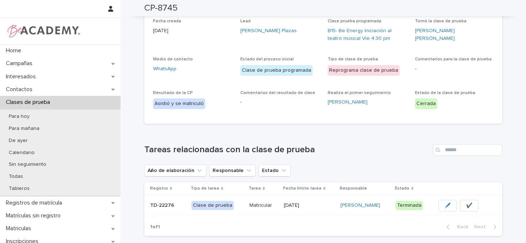
scroll to position [0, 0]
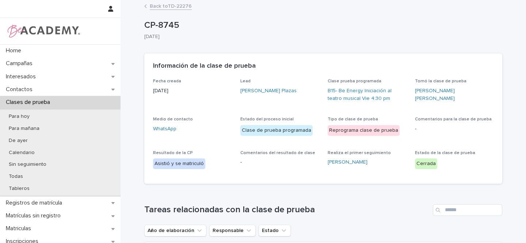
click at [156, 4] on link "Back to TD-22276" at bounding box center [171, 5] width 42 height 8
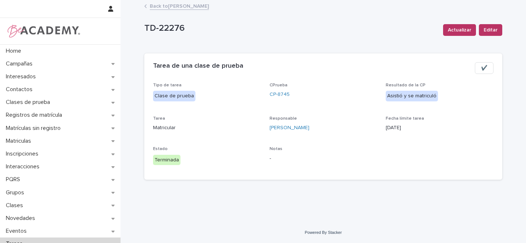
click at [188, 4] on link "Back to Gina Orjuela Cortes" at bounding box center [179, 5] width 59 height 8
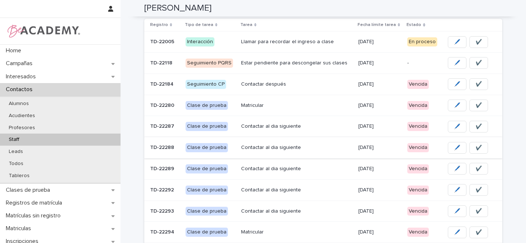
scroll to position [104, 0]
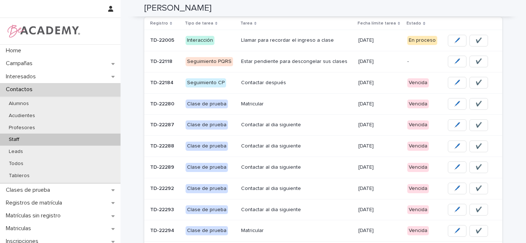
click at [308, 106] on p "Matricular" at bounding box center [296, 104] width 111 height 6
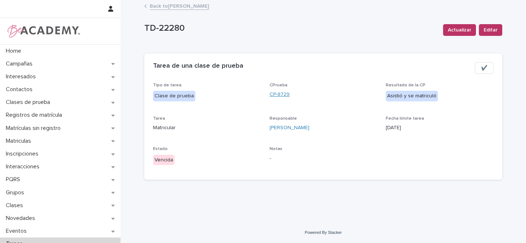
click at [281, 95] on link "CP-8729" at bounding box center [280, 95] width 20 height 8
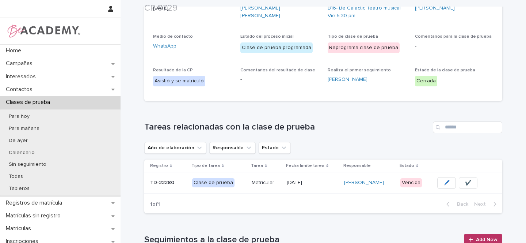
scroll to position [143, 0]
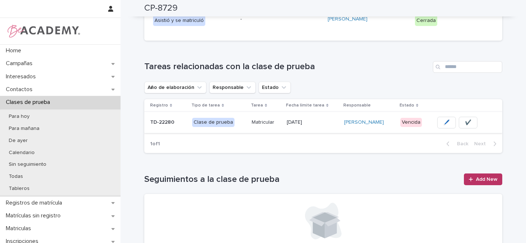
click at [465, 120] on span "✔️" at bounding box center [468, 122] width 6 height 7
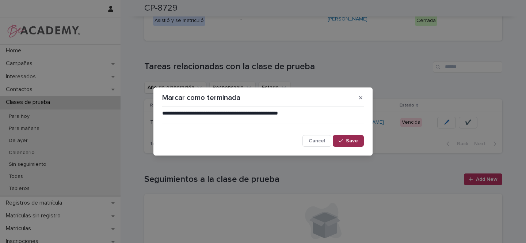
click at [358, 142] on button "Save" at bounding box center [348, 141] width 31 height 12
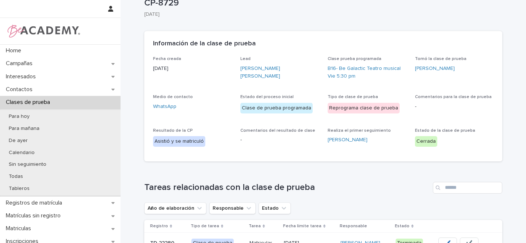
scroll to position [0, 0]
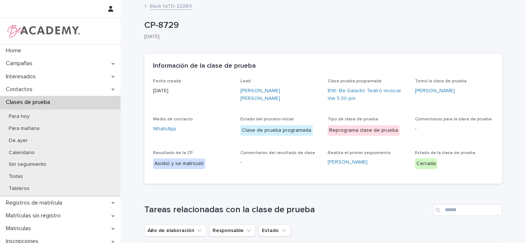
click at [184, 5] on link "Back to TD-22280" at bounding box center [171, 5] width 42 height 8
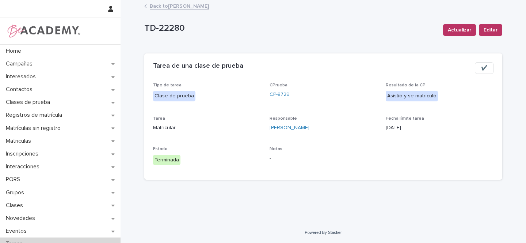
click at [178, 7] on link "Back to Gina Orjuela Cortes" at bounding box center [179, 5] width 59 height 8
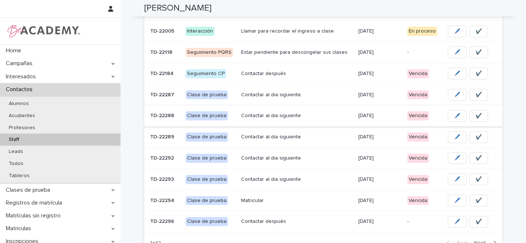
scroll to position [114, 0]
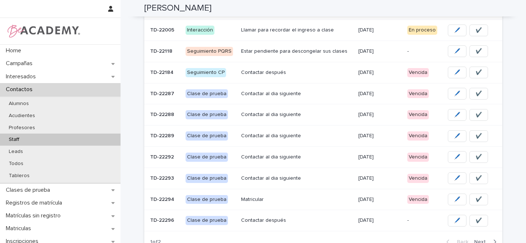
click at [322, 91] on p "Contactar al dia siguiente" at bounding box center [296, 94] width 111 height 6
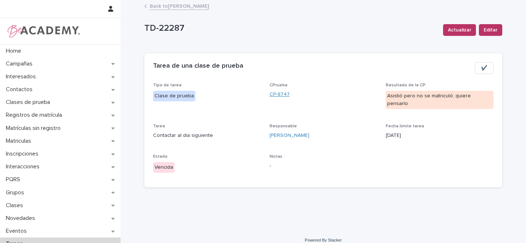
click at [283, 92] on link "CP-8747" at bounding box center [280, 95] width 20 height 8
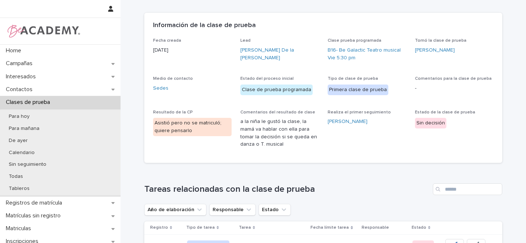
scroll to position [168, 0]
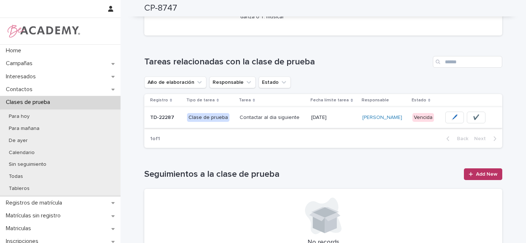
click at [476, 117] on button "✔️" at bounding box center [476, 117] width 19 height 12
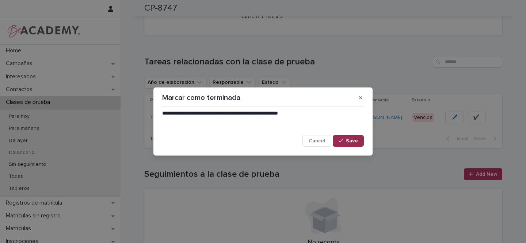
click at [353, 142] on span "Save" at bounding box center [352, 140] width 12 height 5
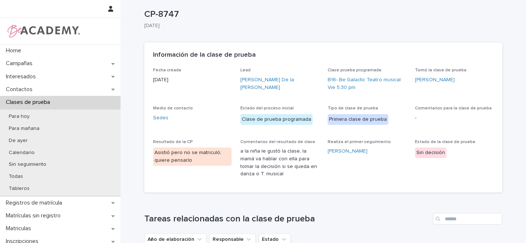
scroll to position [0, 0]
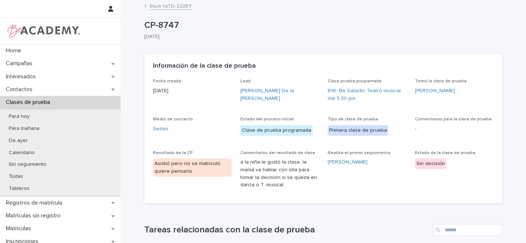
click at [163, 5] on link "Back to TD-22287" at bounding box center [171, 5] width 42 height 8
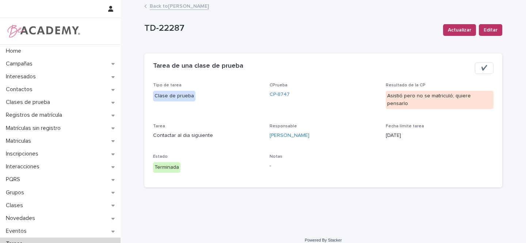
click at [183, 9] on link "Back to Gina Orjuela Cortes" at bounding box center [179, 5] width 59 height 8
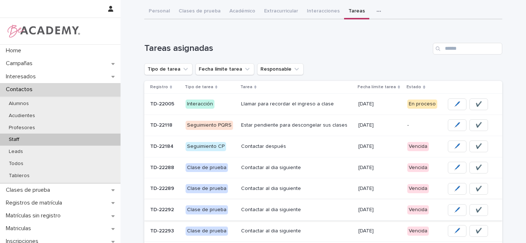
scroll to position [83, 0]
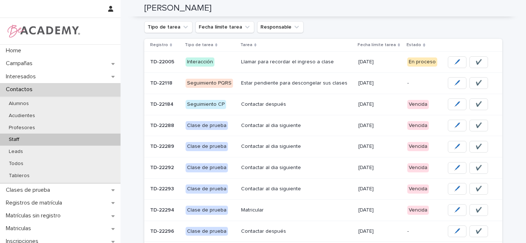
click at [321, 126] on p "Contactar al dia siguiente" at bounding box center [296, 125] width 111 height 6
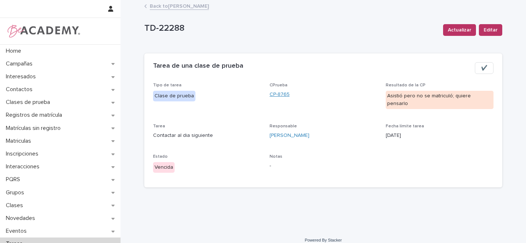
click at [281, 93] on link "CP-8765" at bounding box center [280, 95] width 20 height 8
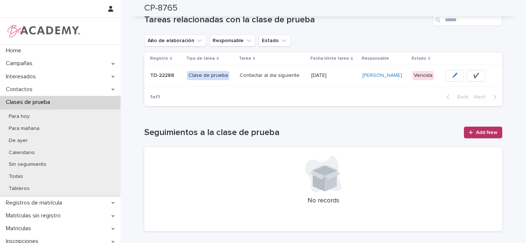
scroll to position [236, 0]
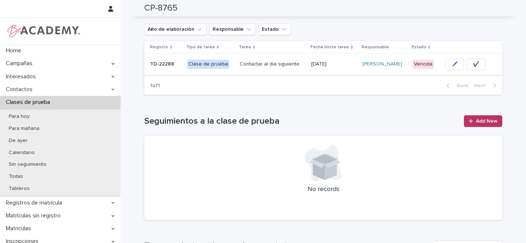
click at [452, 61] on span "🖊️" at bounding box center [455, 64] width 6 height 7
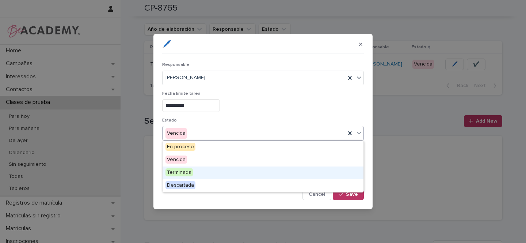
click at [174, 172] on span "Terminada" at bounding box center [179, 172] width 27 height 8
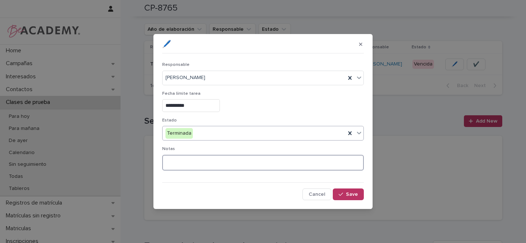
click at [183, 164] on textarea at bounding box center [263, 163] width 202 height 16
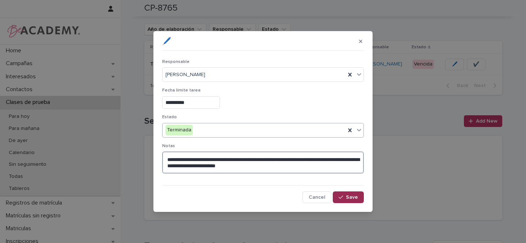
type textarea "**********"
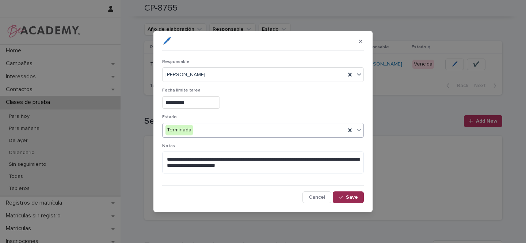
click at [355, 198] on span "Save" at bounding box center [352, 196] width 12 height 5
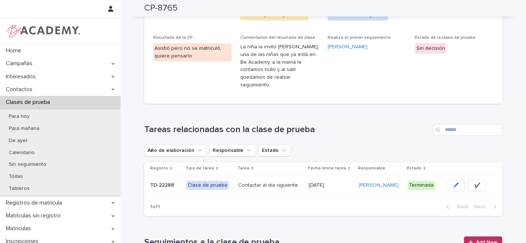
scroll to position [0, 0]
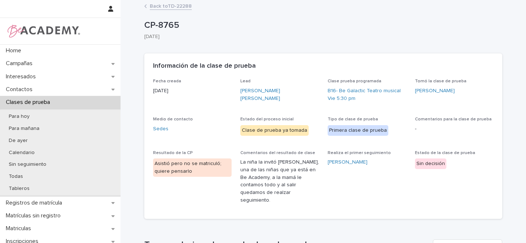
click at [158, 8] on link "Back to TD-22288" at bounding box center [171, 5] width 42 height 8
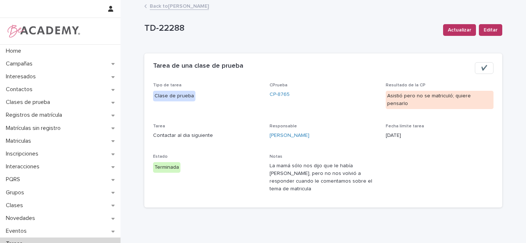
click at [186, 7] on link "Back to Gina Orjuela Cortes" at bounding box center [179, 5] width 59 height 8
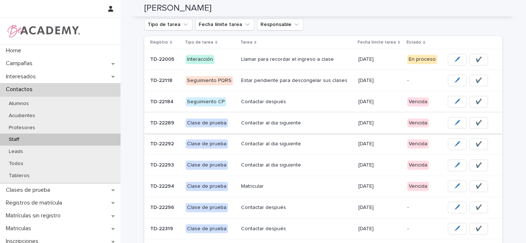
scroll to position [80, 0]
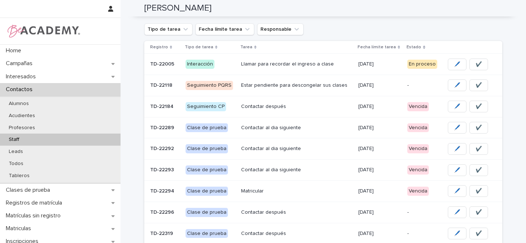
click at [331, 129] on p "Contactar al dia siguiente" at bounding box center [296, 128] width 111 height 6
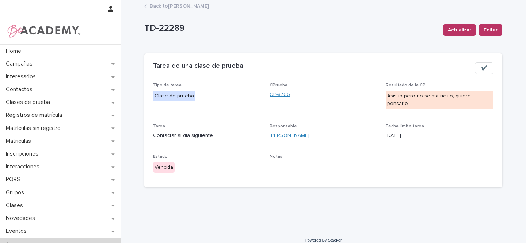
click at [279, 95] on link "CP-8766" at bounding box center [280, 95] width 20 height 8
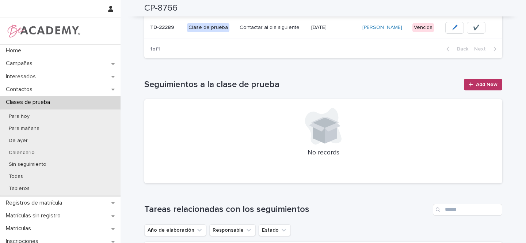
scroll to position [186, 0]
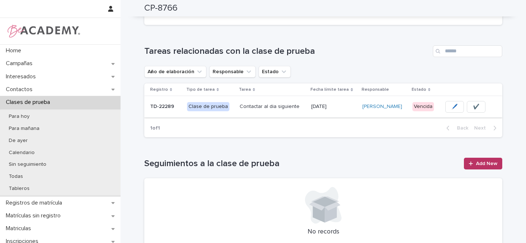
click at [452, 103] on span "🖊️" at bounding box center [455, 106] width 6 height 7
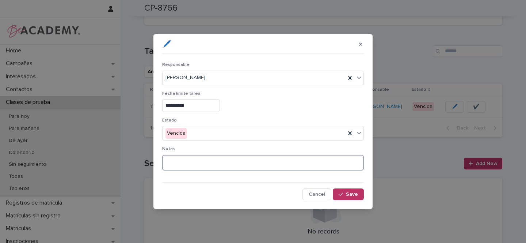
click at [171, 164] on textarea at bounding box center [263, 163] width 202 height 16
type textarea "**********"
click at [194, 131] on div "Vencida" at bounding box center [254, 133] width 183 height 12
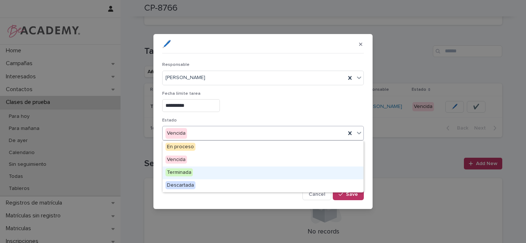
click at [179, 170] on span "Terminada" at bounding box center [179, 172] width 27 height 8
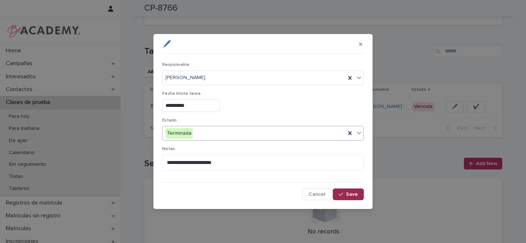
click at [350, 195] on span "Save" at bounding box center [352, 193] width 12 height 5
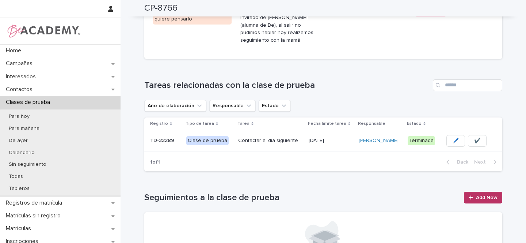
scroll to position [0, 0]
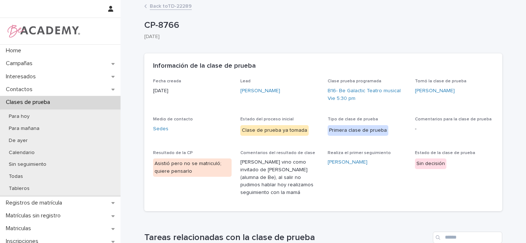
click at [164, 5] on link "Back to TD-22289" at bounding box center [171, 5] width 42 height 8
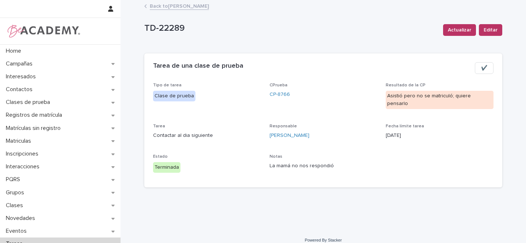
click at [183, 5] on link "Back to Gina Orjuela Cortes" at bounding box center [179, 5] width 59 height 8
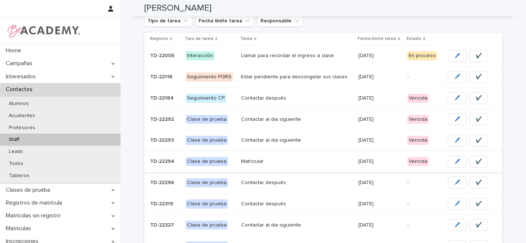
scroll to position [87, 0]
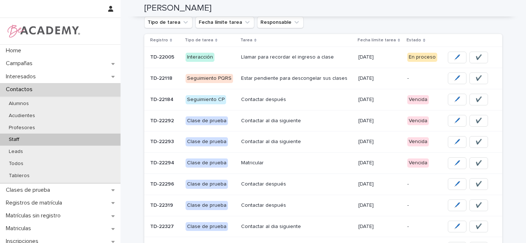
click at [315, 116] on div "Contactar al dia siguiente" at bounding box center [296, 120] width 111 height 8
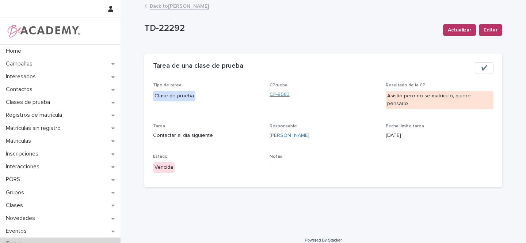
click at [288, 93] on link "CP-8683" at bounding box center [280, 95] width 20 height 8
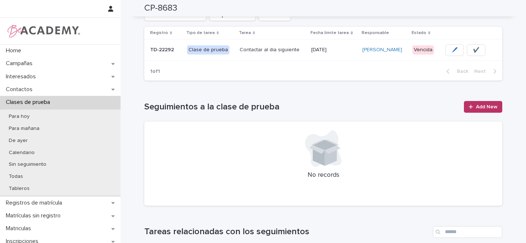
scroll to position [247, 0]
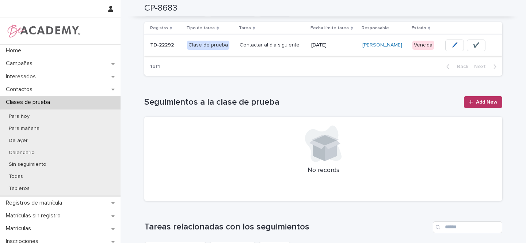
click at [452, 44] on span "🖊️" at bounding box center [455, 45] width 6 height 7
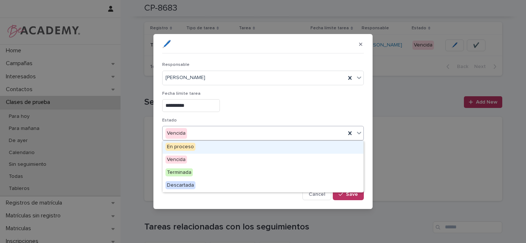
click at [188, 132] on input "text" at bounding box center [188, 133] width 1 height 6
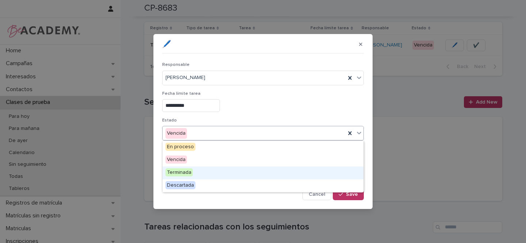
click at [186, 172] on span "Terminada" at bounding box center [179, 172] width 27 height 8
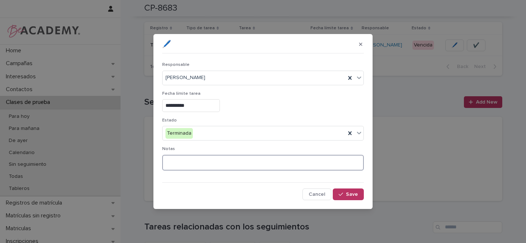
click at [194, 161] on textarea at bounding box center [263, 163] width 202 height 16
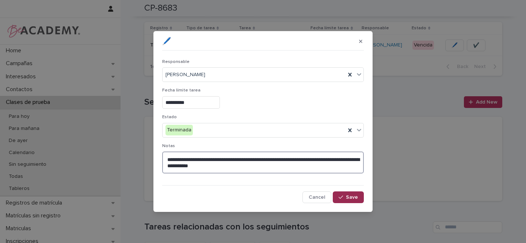
type textarea "**********"
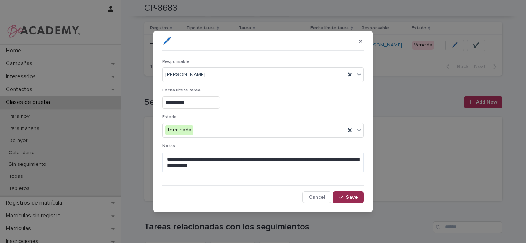
click at [354, 196] on span "Save" at bounding box center [352, 196] width 12 height 5
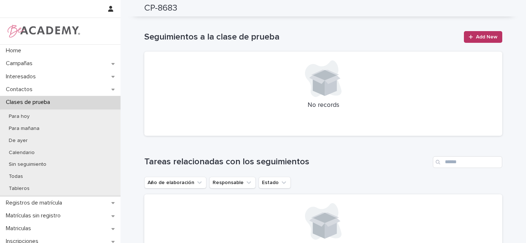
scroll to position [0, 0]
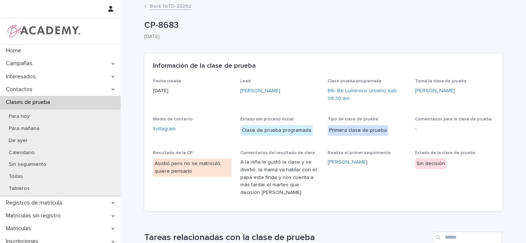
click at [180, 7] on link "Back to TD-22292" at bounding box center [171, 5] width 42 height 8
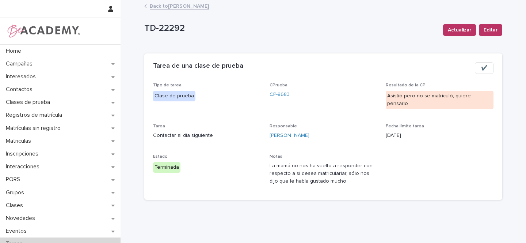
click at [179, 7] on link "Back to Gina Orjuela Cortes" at bounding box center [179, 5] width 59 height 8
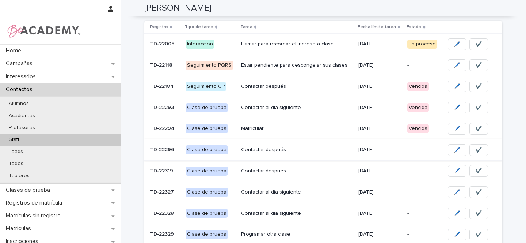
scroll to position [104, 0]
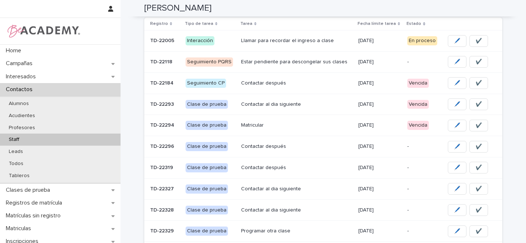
click at [319, 104] on p "Contactar al dia siguiente" at bounding box center [296, 104] width 111 height 6
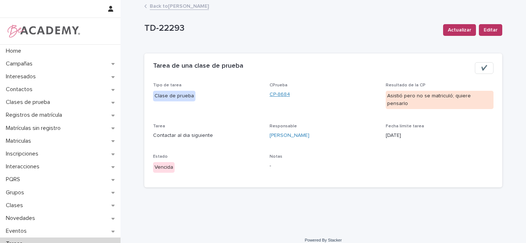
click at [276, 96] on link "CP-8684" at bounding box center [280, 95] width 20 height 8
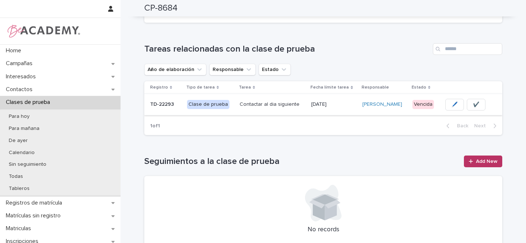
scroll to position [190, 0]
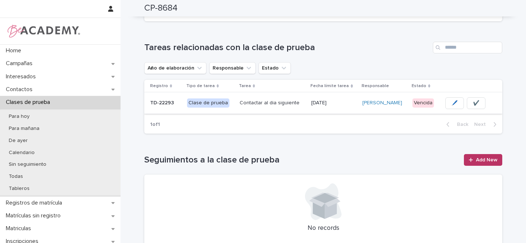
click at [452, 106] on span "🖊️" at bounding box center [455, 102] width 6 height 7
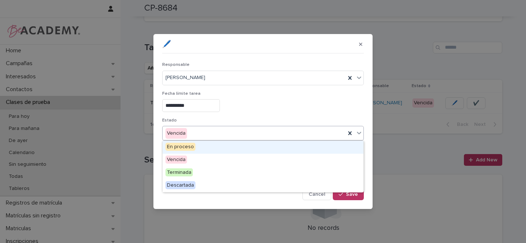
click at [199, 134] on div "Vencida" at bounding box center [254, 133] width 183 height 12
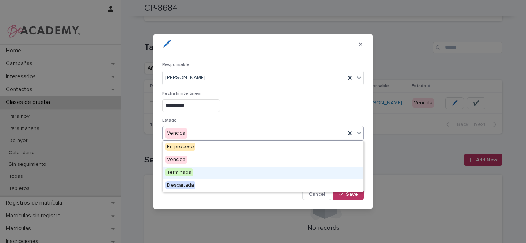
click at [180, 171] on span "Terminada" at bounding box center [179, 172] width 27 height 8
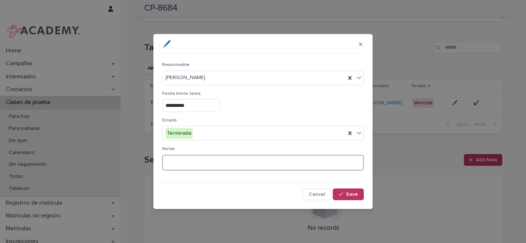
click at [189, 158] on textarea at bounding box center [263, 163] width 202 height 16
click at [181, 164] on textarea "**********" at bounding box center [263, 163] width 202 height 16
click at [299, 163] on textarea "**********" at bounding box center [263, 163] width 202 height 16
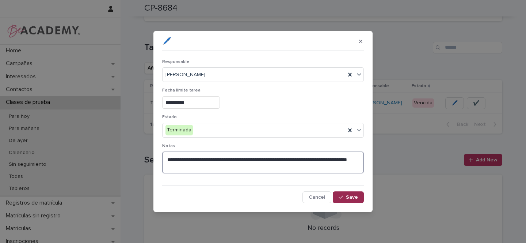
type textarea "**********"
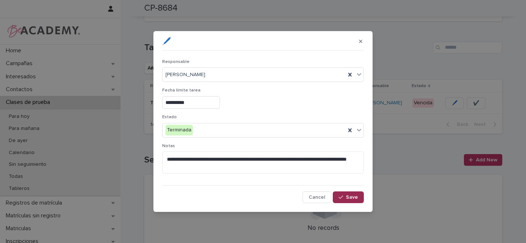
click at [350, 199] on span "Save" at bounding box center [352, 196] width 12 height 5
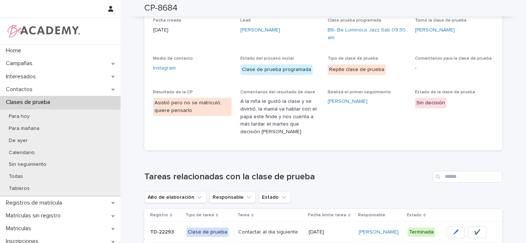
scroll to position [0, 0]
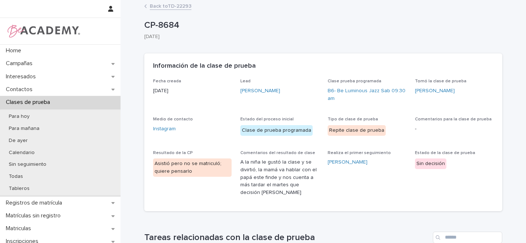
click at [168, 9] on link "Back to TD-22293" at bounding box center [171, 5] width 42 height 8
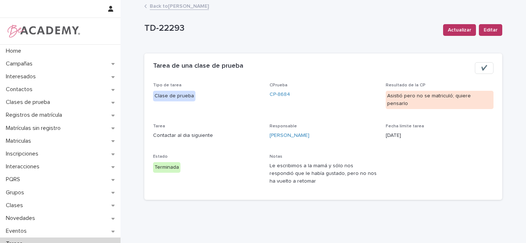
click at [172, 3] on link "Back to Gina Orjuela Cortes" at bounding box center [179, 5] width 59 height 8
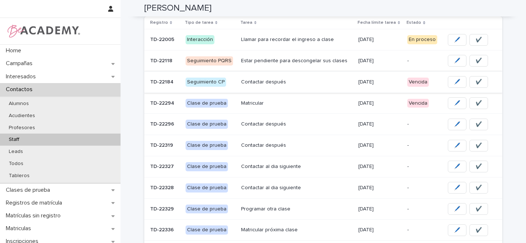
scroll to position [95, 0]
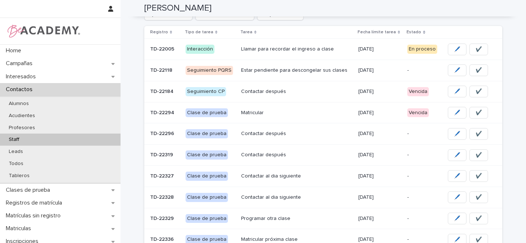
click at [297, 110] on p "Matricular" at bounding box center [296, 113] width 111 height 6
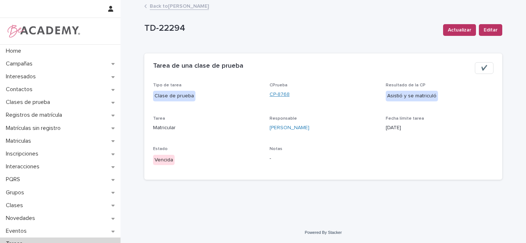
click at [282, 96] on link "CP-8768" at bounding box center [280, 95] width 20 height 8
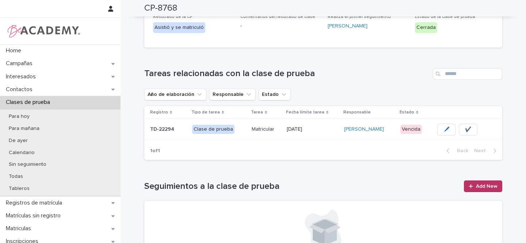
scroll to position [164, 0]
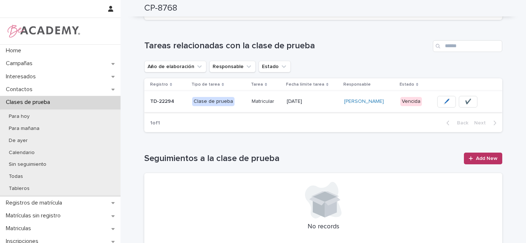
click at [444, 103] on span "🖊️" at bounding box center [447, 101] width 6 height 7
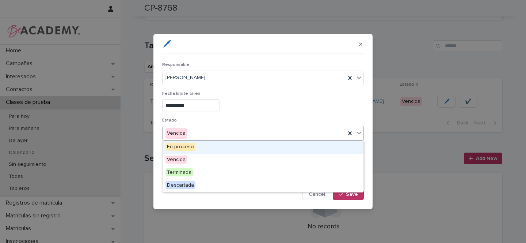
click at [217, 137] on div "Vencida" at bounding box center [254, 133] width 183 height 12
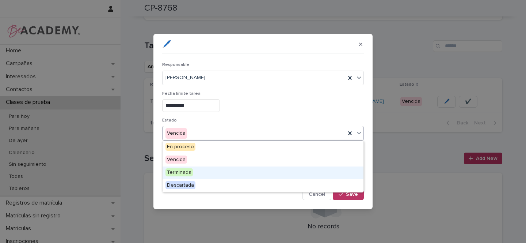
click at [193, 173] on div "Terminada" at bounding box center [263, 172] width 201 height 13
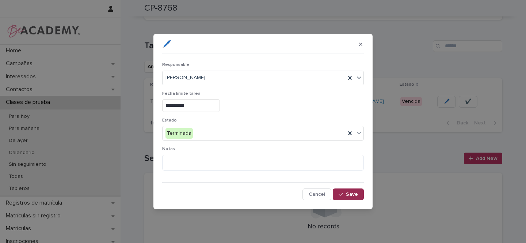
click at [355, 193] on span "Save" at bounding box center [352, 193] width 12 height 5
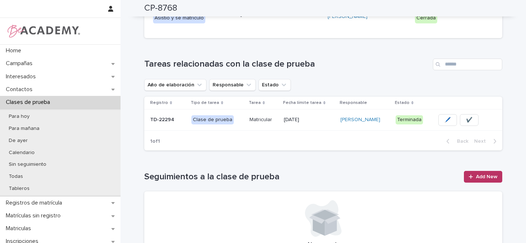
scroll to position [0, 0]
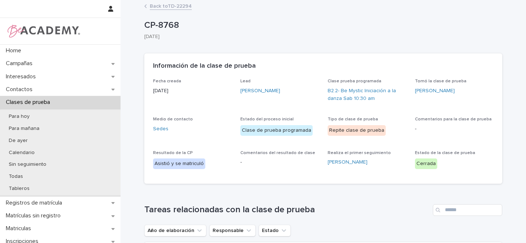
click at [174, 8] on link "Back to TD-22294" at bounding box center [171, 5] width 42 height 8
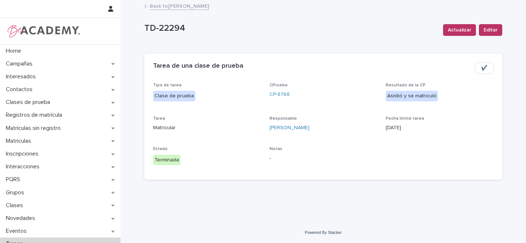
click at [195, 7] on link "Back to Gina Orjuela Cortes" at bounding box center [179, 5] width 59 height 8
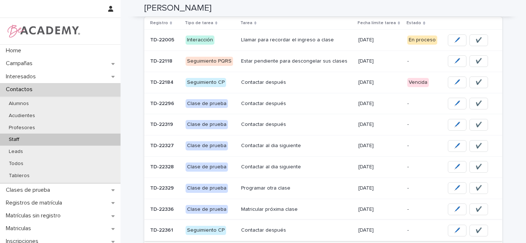
scroll to position [101, 0]
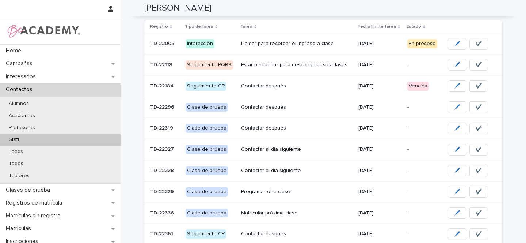
click at [306, 108] on p "Contactar después" at bounding box center [296, 107] width 111 height 6
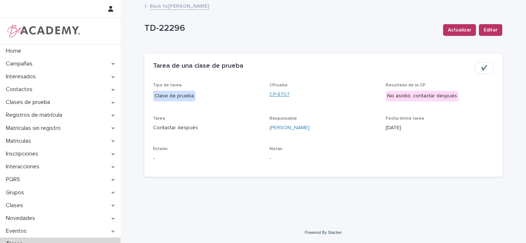
click at [281, 95] on link "CP-8707" at bounding box center [280, 95] width 20 height 8
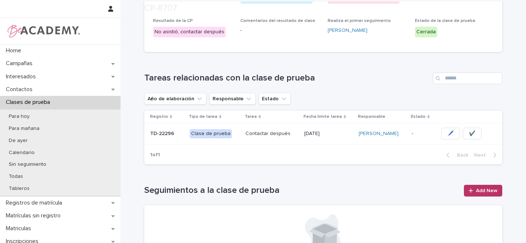
scroll to position [229, 0]
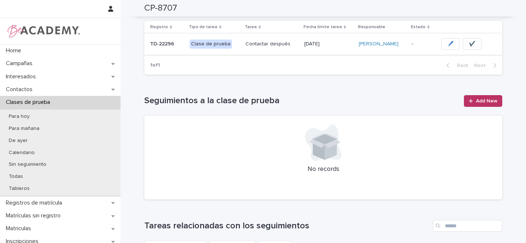
click at [473, 38] on button "✔️" at bounding box center [472, 44] width 19 height 12
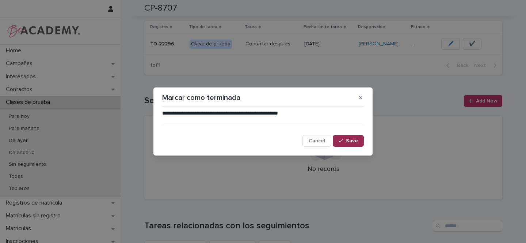
click at [354, 140] on span "Save" at bounding box center [352, 140] width 12 height 5
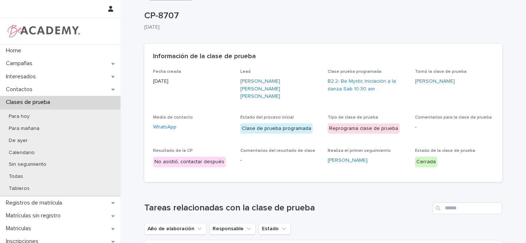
scroll to position [0, 0]
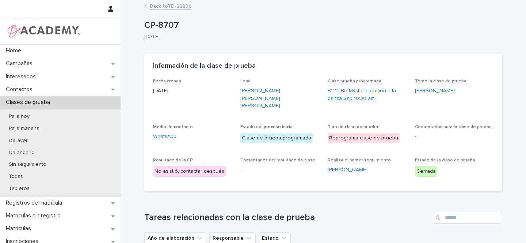
click at [169, 8] on link "Back to TD-22296" at bounding box center [171, 5] width 42 height 8
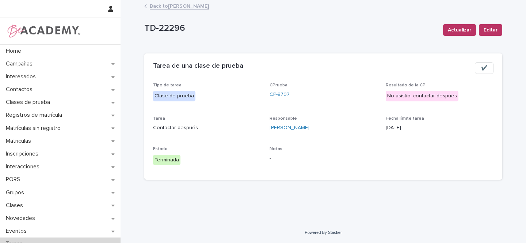
click at [189, 9] on link "Back to Gina Orjuela Cortes" at bounding box center [179, 5] width 59 height 8
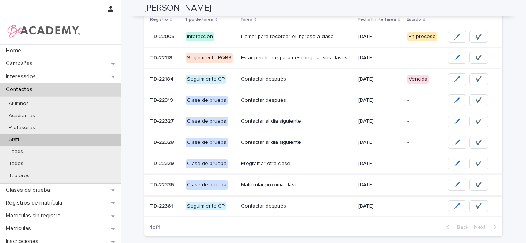
scroll to position [98, 0]
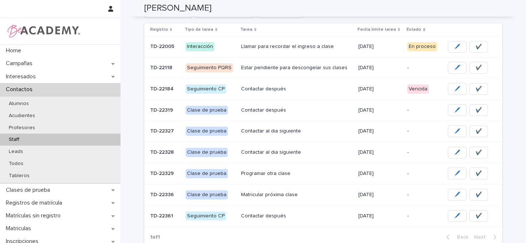
click at [319, 113] on p "Contactar después" at bounding box center [296, 110] width 111 height 6
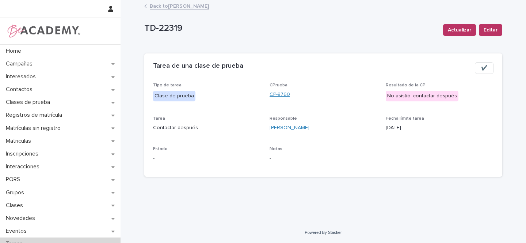
click at [283, 94] on link "CP-8760" at bounding box center [280, 95] width 20 height 8
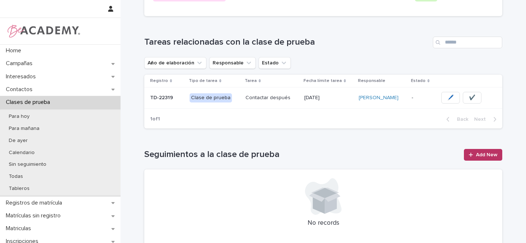
scroll to position [180, 0]
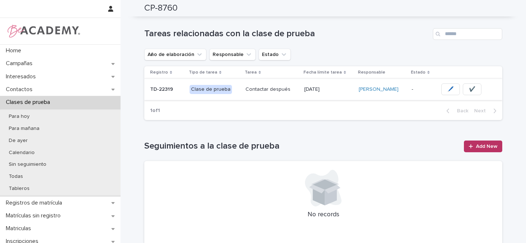
click at [448, 85] on span "🖊️" at bounding box center [451, 88] width 6 height 7
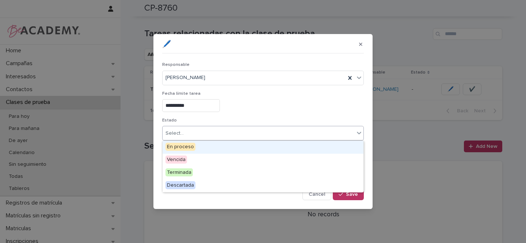
click at [177, 132] on div "Select..." at bounding box center [175, 133] width 18 height 8
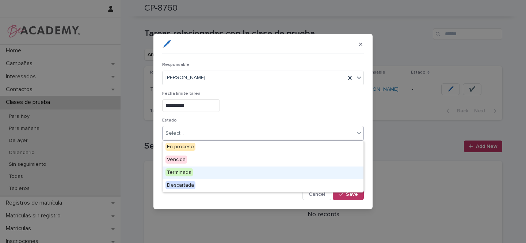
click at [178, 175] on span "Terminada" at bounding box center [179, 172] width 27 height 8
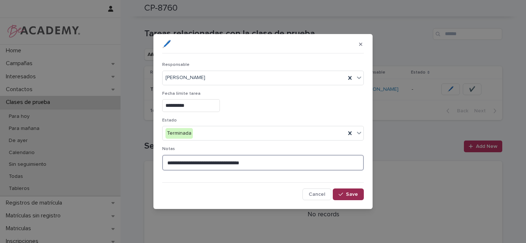
type textarea "**********"
click at [355, 198] on button "Save" at bounding box center [348, 194] width 31 height 12
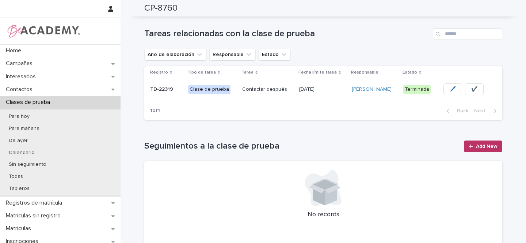
scroll to position [0, 0]
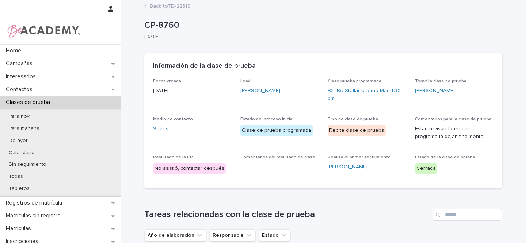
click at [167, 4] on link "Back to TD-22319" at bounding box center [170, 5] width 41 height 8
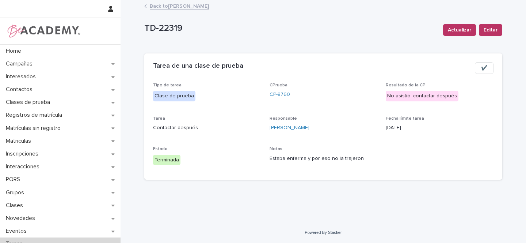
click at [182, 7] on link "Back to Gina Orjuela Cortes" at bounding box center [179, 5] width 59 height 8
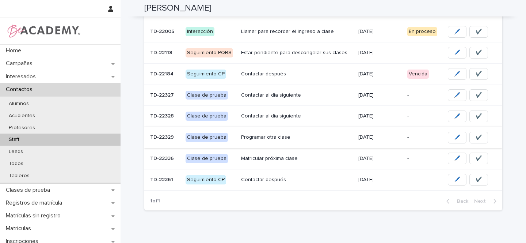
scroll to position [114, 0]
click at [313, 97] on p "Contactar al dia siguiente" at bounding box center [296, 94] width 111 height 6
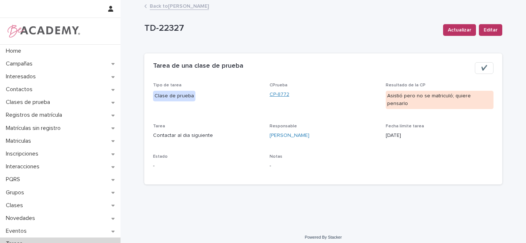
click at [280, 95] on link "CP-8772" at bounding box center [280, 95] width 20 height 8
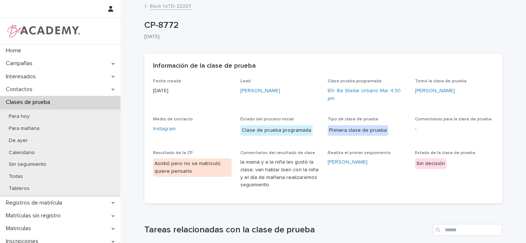
scroll to position [142, 0]
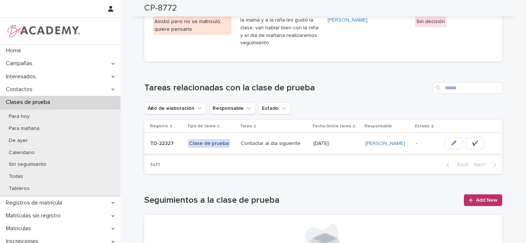
click at [444, 137] on button "🖊️" at bounding box center [453, 143] width 19 height 12
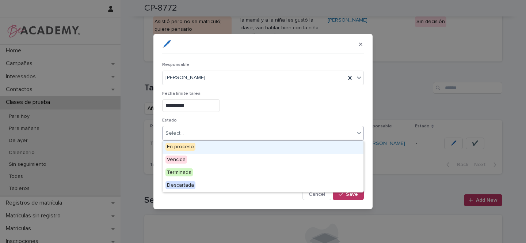
click at [179, 133] on div "Select..." at bounding box center [175, 133] width 18 height 8
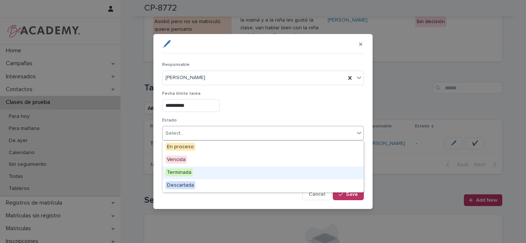
click at [179, 173] on span "Terminada" at bounding box center [179, 172] width 27 height 8
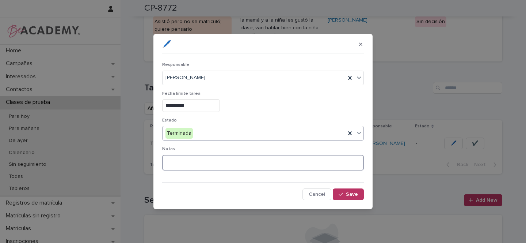
click at [190, 157] on textarea at bounding box center [263, 163] width 202 height 16
click at [197, 162] on textarea "**********" at bounding box center [263, 163] width 202 height 16
drag, startPoint x: 223, startPoint y: 163, endPoint x: 237, endPoint y: 186, distance: 27.1
click at [223, 163] on textarea "**********" at bounding box center [263, 163] width 202 height 16
click at [310, 162] on textarea "**********" at bounding box center [263, 163] width 202 height 16
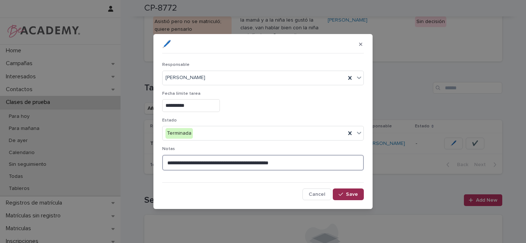
type textarea "**********"
click at [353, 195] on span "Save" at bounding box center [352, 193] width 12 height 5
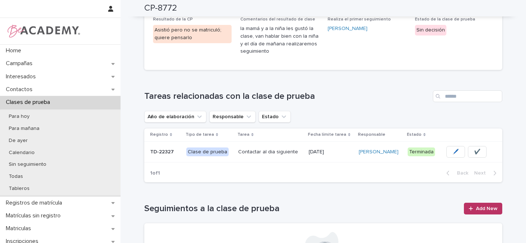
scroll to position [0, 0]
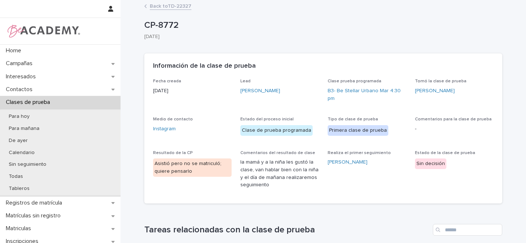
click at [162, 6] on link "Back to TD-22327" at bounding box center [171, 5] width 42 height 8
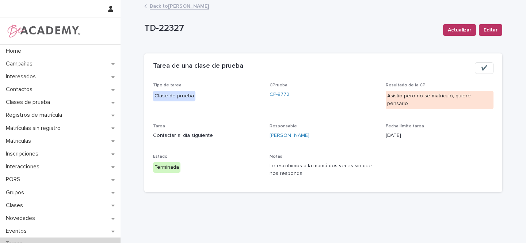
click at [183, 8] on link "Back to Gina Orjuela Cortes" at bounding box center [179, 5] width 59 height 8
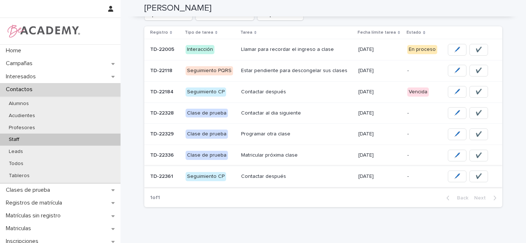
scroll to position [95, 0]
click at [323, 118] on div "Contactar al dia siguiente" at bounding box center [296, 113] width 111 height 12
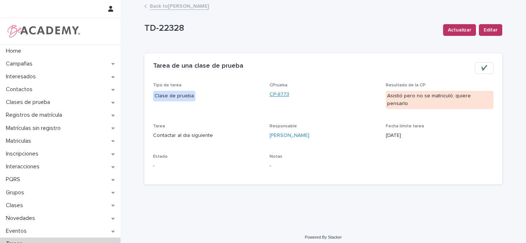
click at [282, 95] on link "CP-8773" at bounding box center [280, 95] width 20 height 8
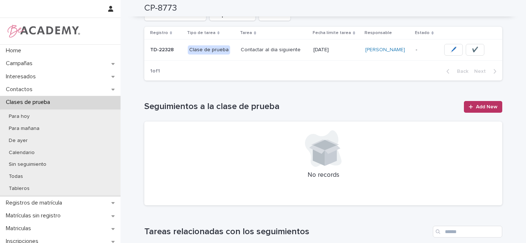
scroll to position [137, 0]
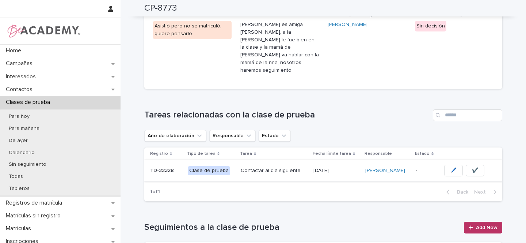
click at [451, 167] on span "🖊️" at bounding box center [453, 170] width 6 height 7
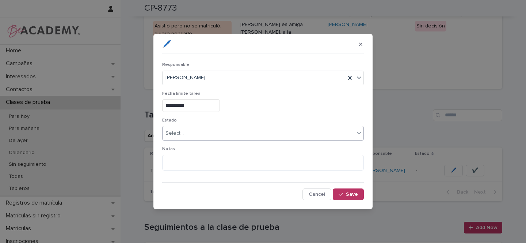
click at [185, 133] on div "Select..." at bounding box center [259, 133] width 192 height 12
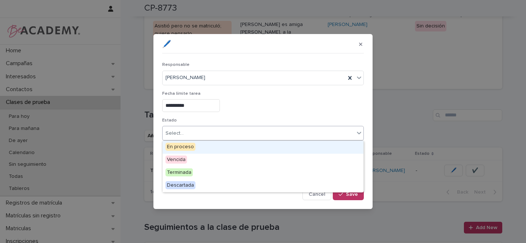
click at [183, 146] on span "En proceso" at bounding box center [181, 146] width 30 height 8
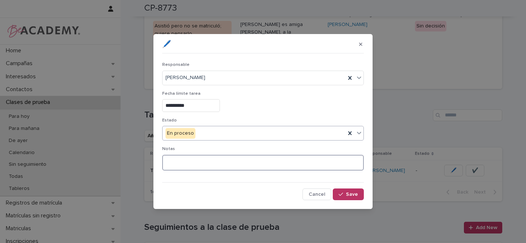
click at [183, 164] on textarea at bounding box center [263, 163] width 202 height 16
type textarea "**********"
click at [350, 194] on span "Save" at bounding box center [352, 193] width 12 height 5
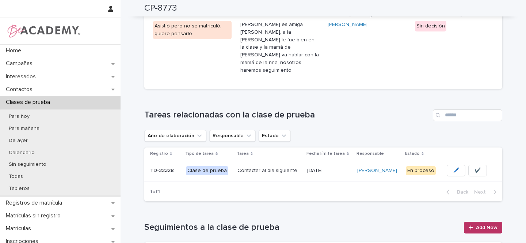
scroll to position [0, 0]
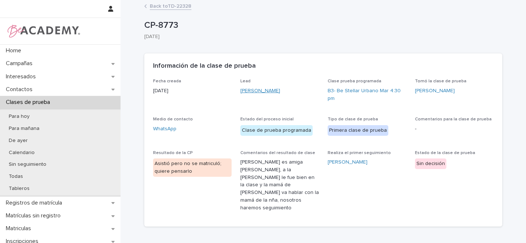
click at [278, 92] on link "Matilde Velez Rodriguez" at bounding box center [260, 91] width 40 height 8
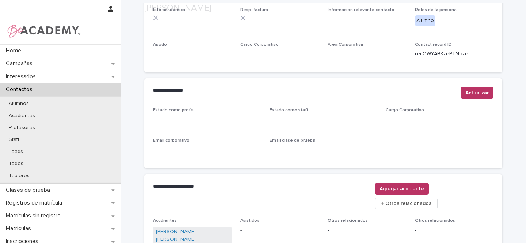
scroll to position [257, 0]
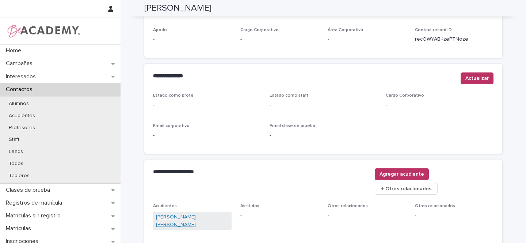
click at [188, 213] on link "Juanita Rodriguez Arango" at bounding box center [192, 220] width 73 height 15
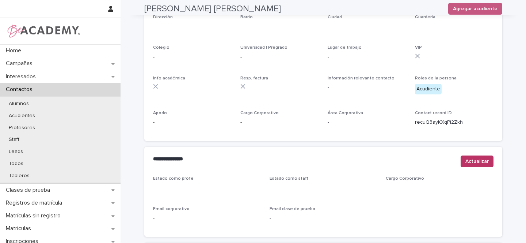
scroll to position [301, 0]
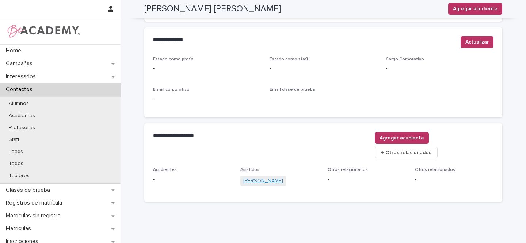
click at [267, 177] on link "Matilde Velez Rodriguez" at bounding box center [263, 181] width 40 height 8
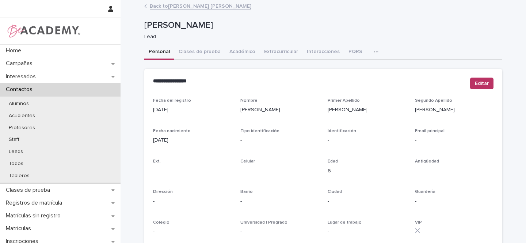
click at [191, 7] on link "Back to Juanita Rodriguez Arango" at bounding box center [201, 5] width 102 height 8
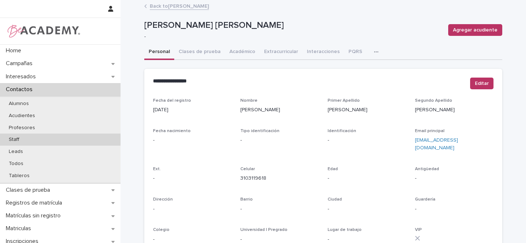
scroll to position [1, 0]
click at [30, 136] on div "Staff" at bounding box center [60, 138] width 121 height 12
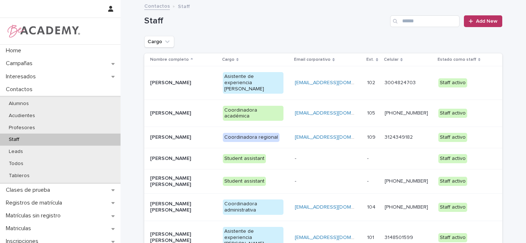
click at [209, 131] on div "Gina Orjuela Cortes" at bounding box center [183, 137] width 67 height 12
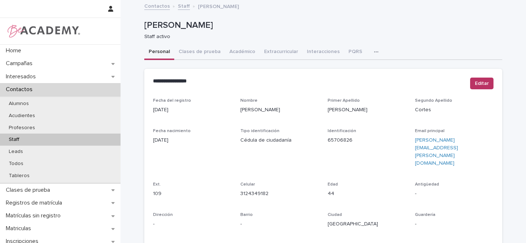
click at [374, 53] on icon "button" at bounding box center [376, 51] width 4 height 5
click at [351, 71] on button "Tareas" at bounding box center [351, 70] width 48 height 11
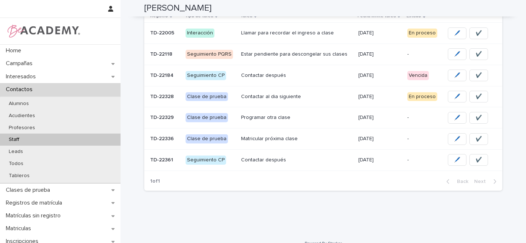
scroll to position [111, 0]
click at [324, 120] on p "Programar otra clase" at bounding box center [296, 118] width 111 height 6
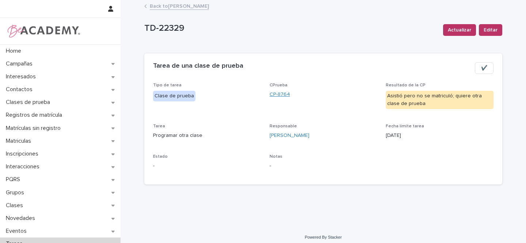
click at [282, 95] on link "CP-8764" at bounding box center [280, 95] width 20 height 8
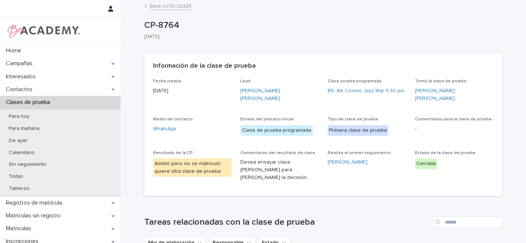
click at [164, 4] on link "Back to TD-22329" at bounding box center [171, 5] width 42 height 8
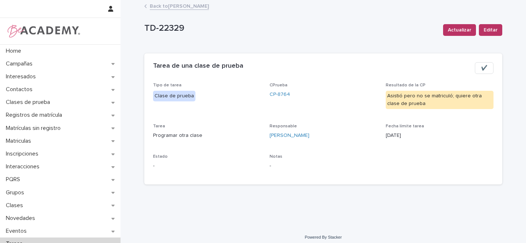
click at [177, 8] on link "Back to Gina Orjuela Cortes" at bounding box center [179, 5] width 59 height 8
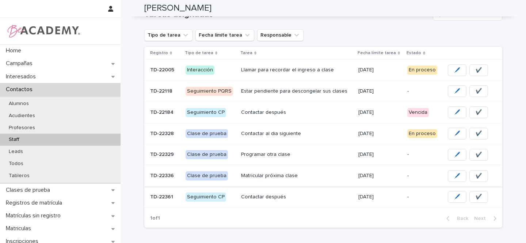
scroll to position [52, 0]
